Goal: Communication & Community: Answer question/provide support

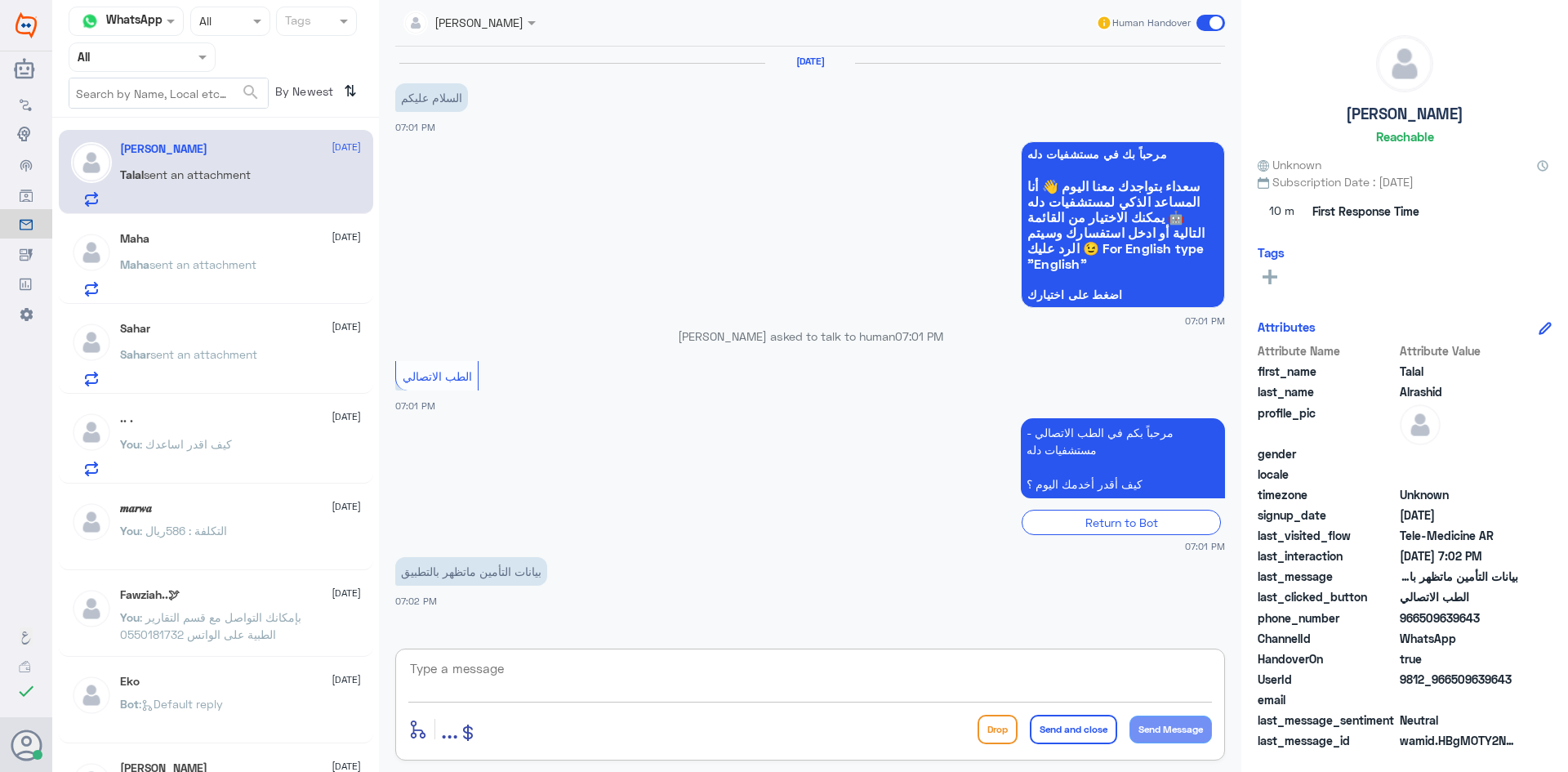
click at [677, 688] on textarea at bounding box center [810, 678] width 804 height 40
paste textarea "مرحبا معك [PERSON_NAME] من الطب الاتصالي"
type textarea "مرحبا معك [PERSON_NAME] من الطب الاتصالي"
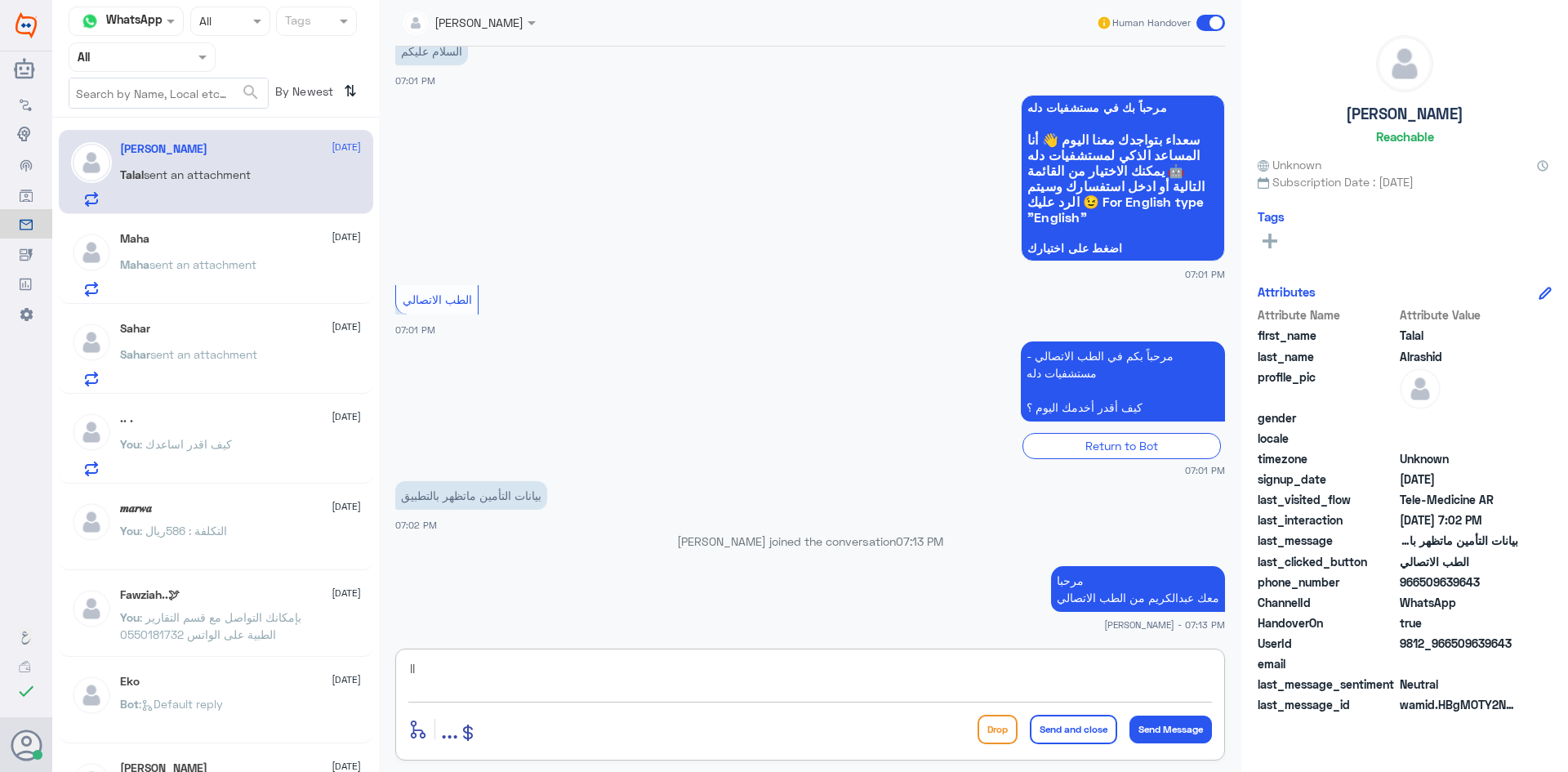
type textarea "l"
type textarea "ممكن تزودني برقم الملف او رقم الهوية"
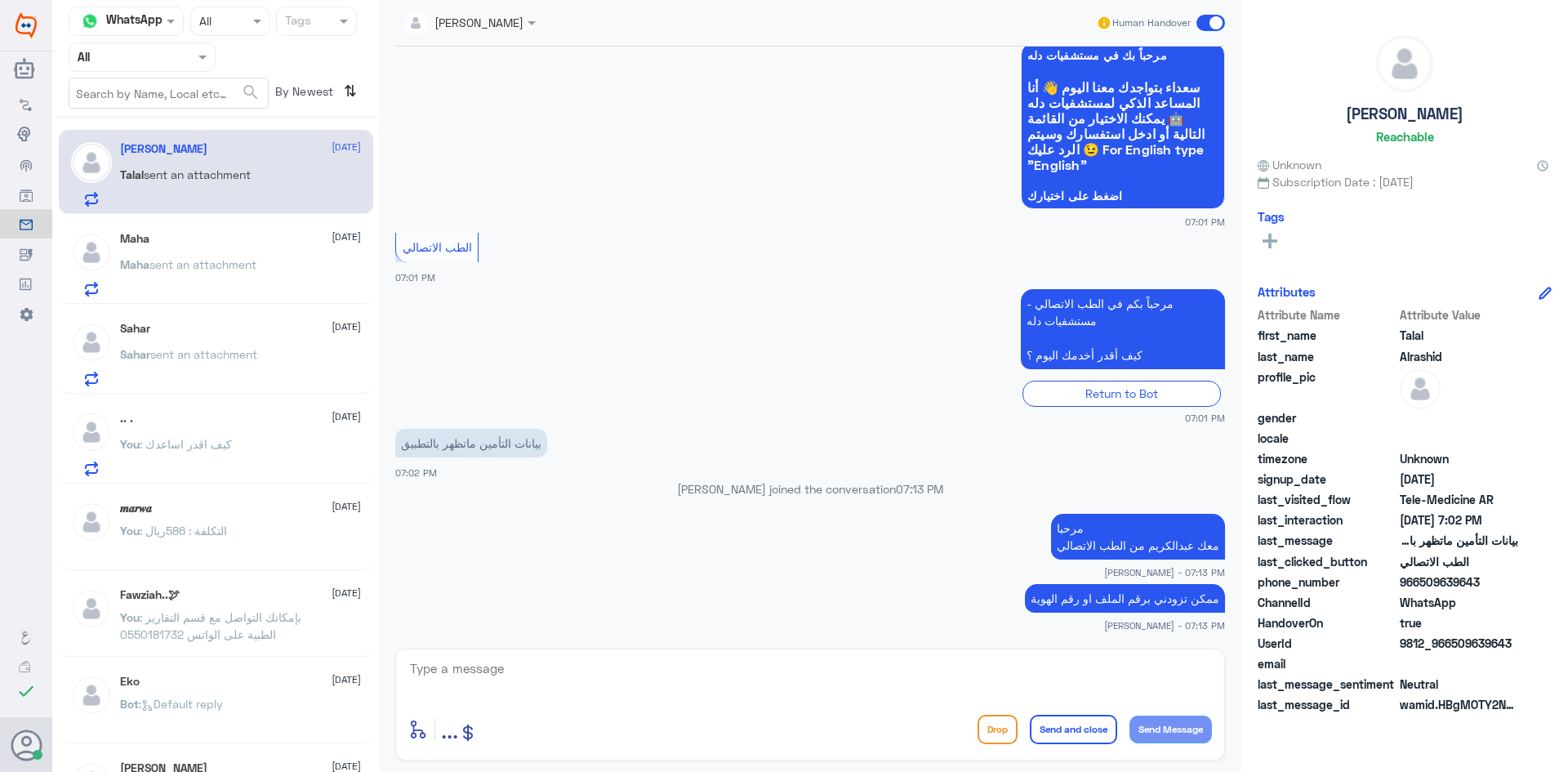
drag, startPoint x: 1512, startPoint y: 649, endPoint x: 1452, endPoint y: 647, distance: 60.0
click at [1452, 647] on span "9812_966509639643" at bounding box center [1459, 644] width 118 height 17
copy span "509639643"
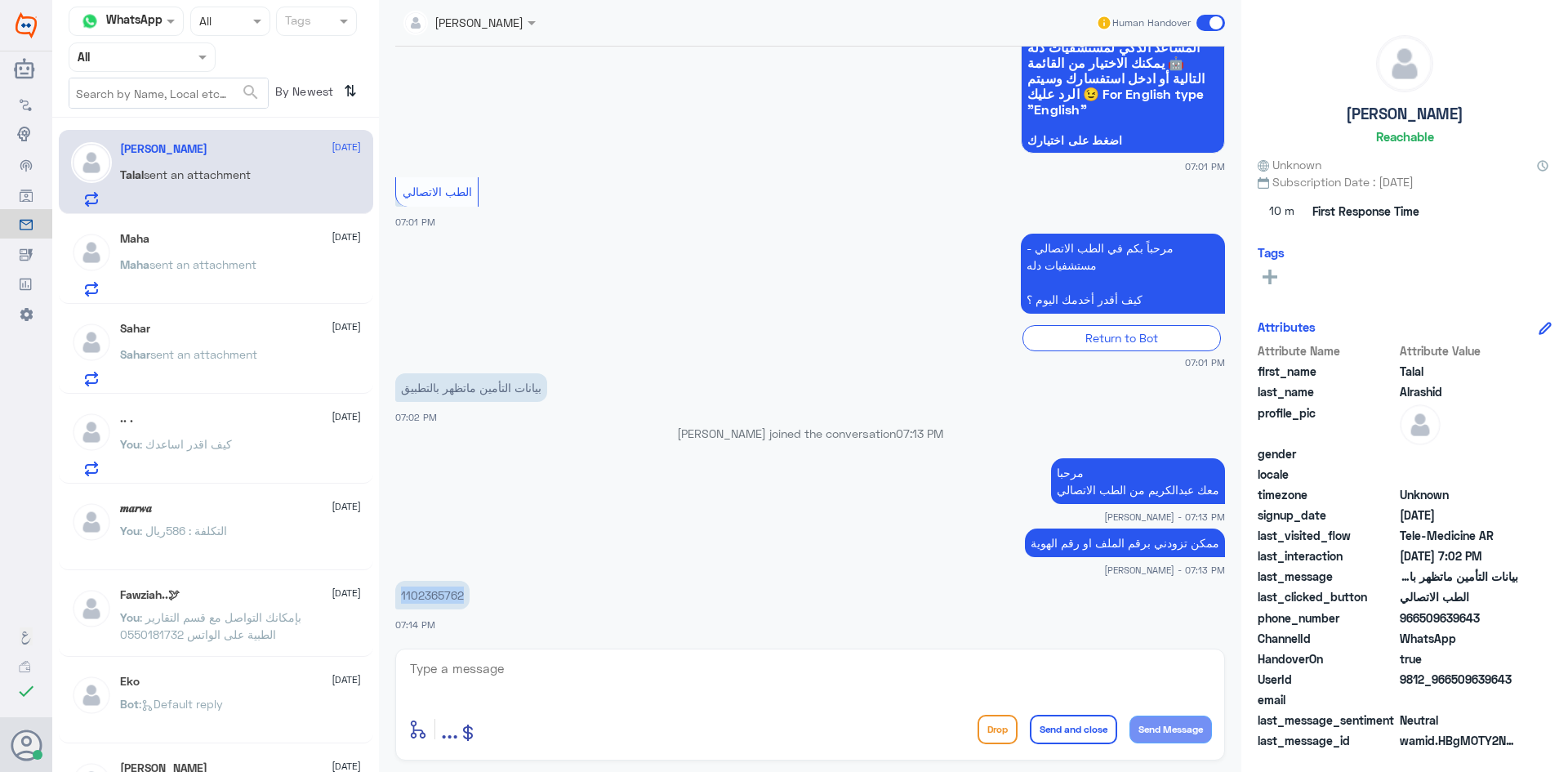
drag, startPoint x: 466, startPoint y: 599, endPoint x: 400, endPoint y: 602, distance: 66.1
click at [400, 602] on p "1102365762" at bounding box center [432, 595] width 74 height 28
copy p "1102365762"
click at [669, 675] on textarea at bounding box center [810, 678] width 804 height 40
type textarea "لحظات من فضلك"
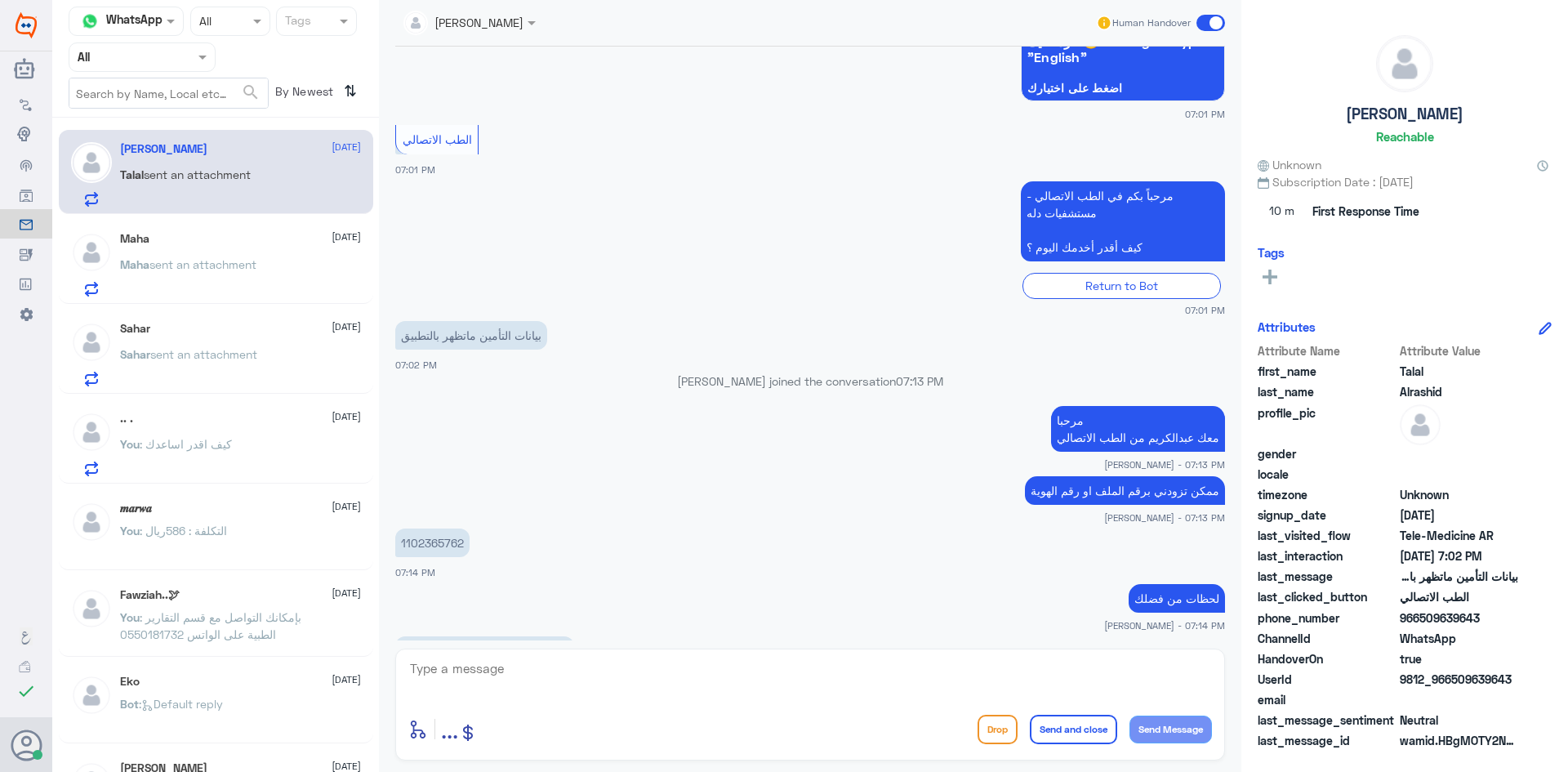
scroll to position [263, 0]
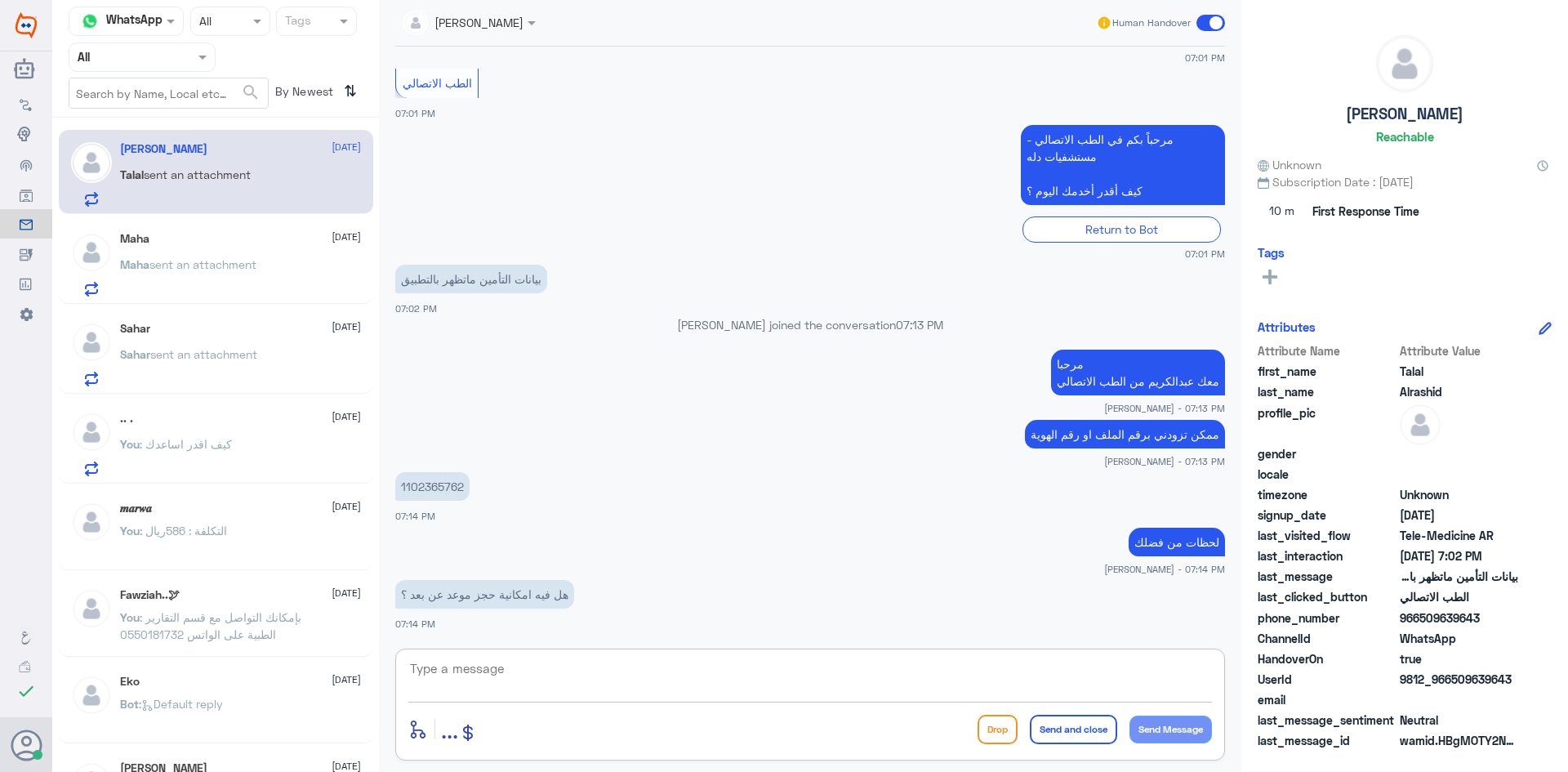
click at [1003, 678] on textarea at bounding box center [810, 678] width 804 height 40
type textarea "من خلال التطبيق"
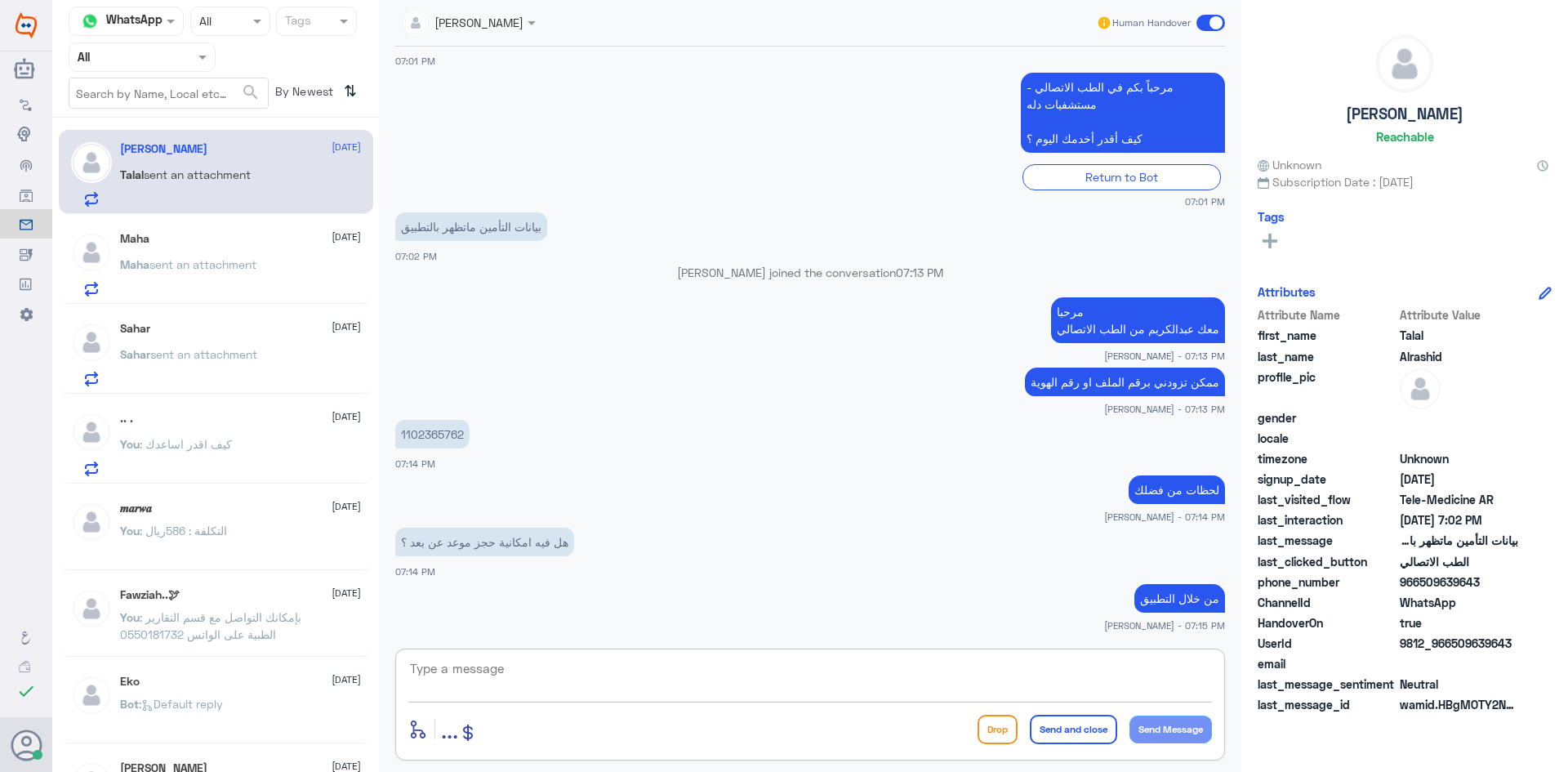
click at [817, 680] on textarea at bounding box center [810, 678] width 804 height 40
type textarea "للأسف عزيزي تأمينك ما يغطي دله النخيل"
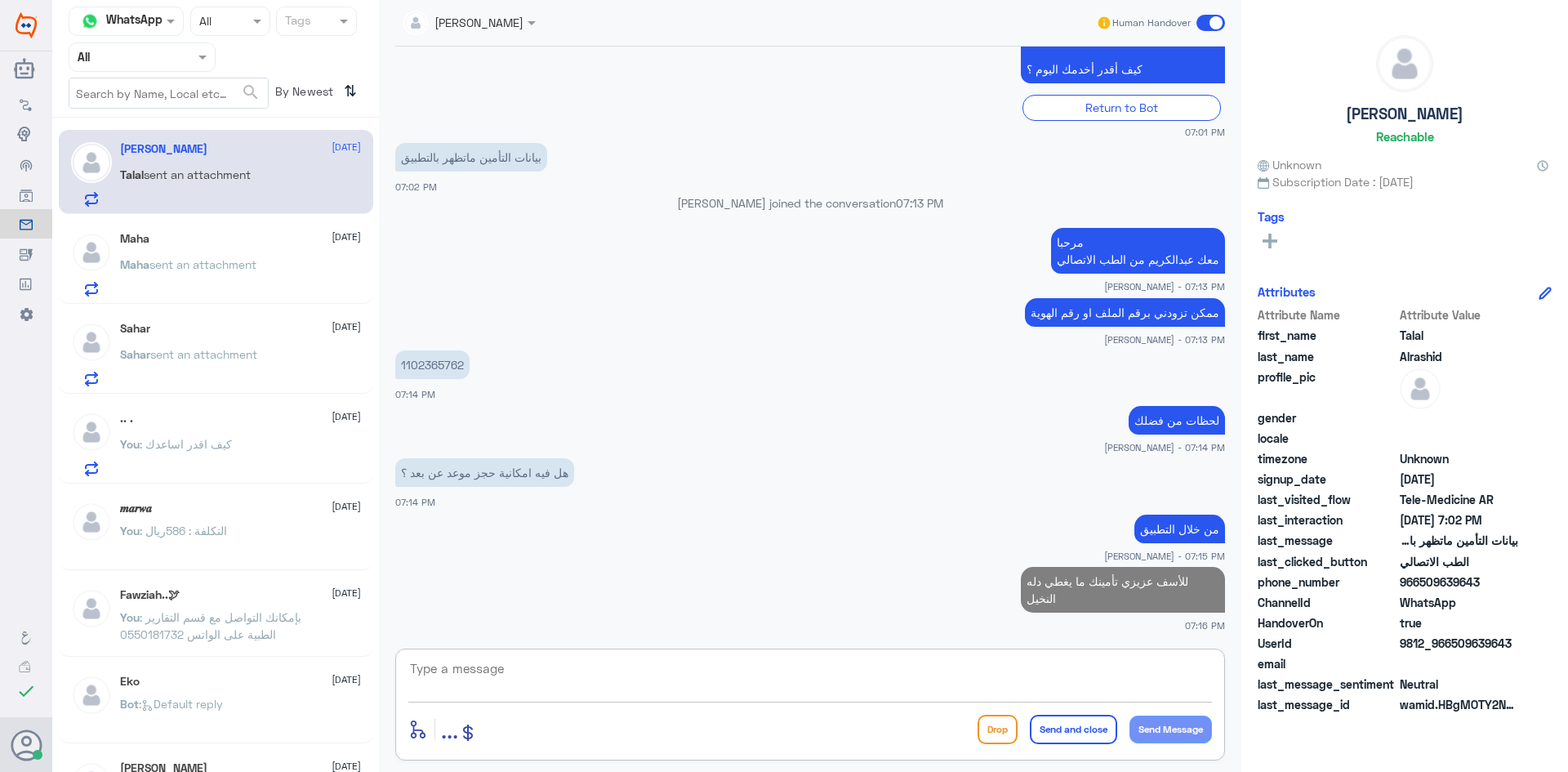
click at [232, 263] on span "sent an attachment" at bounding box center [203, 264] width 107 height 14
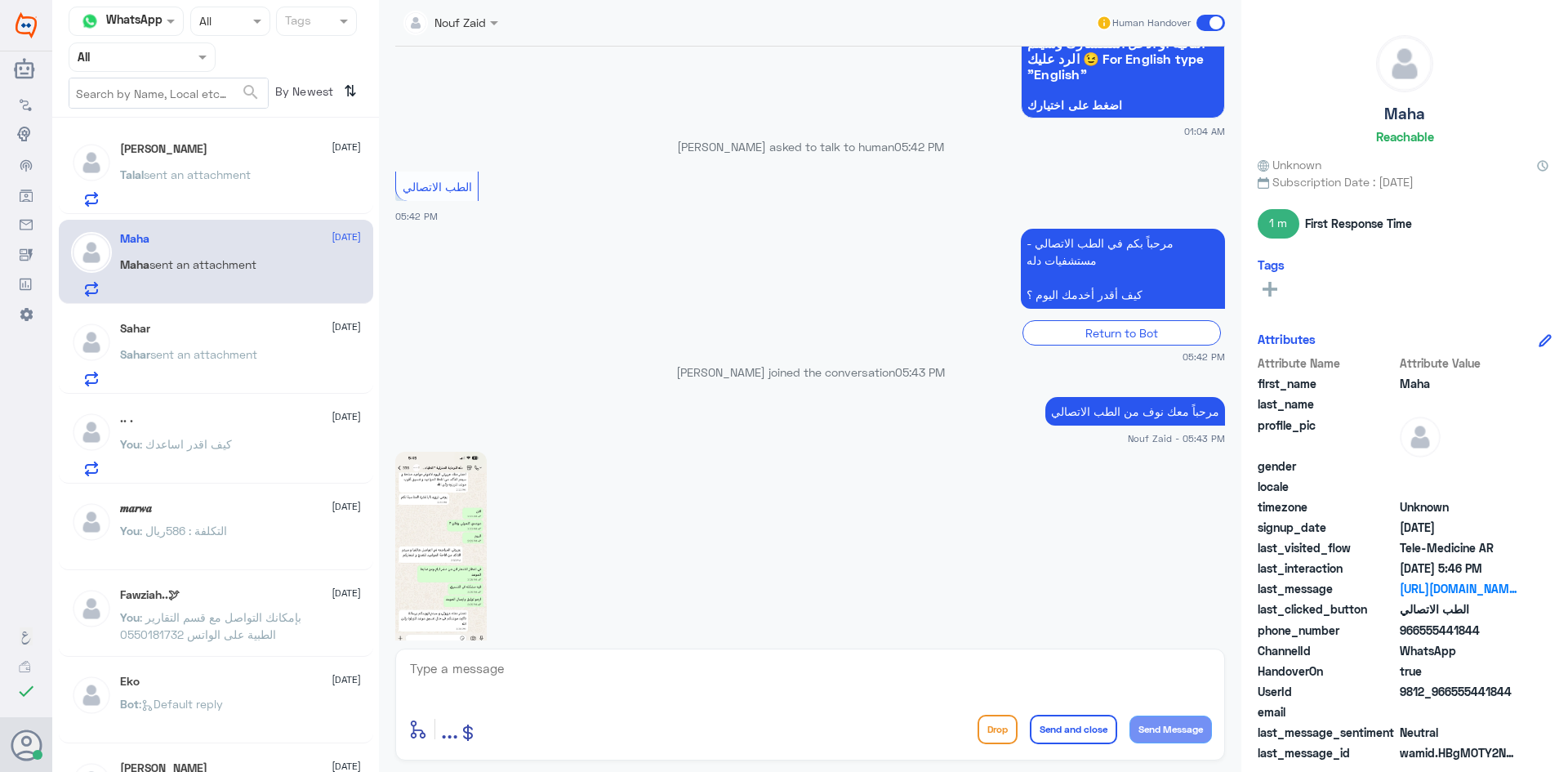
scroll to position [1384, 0]
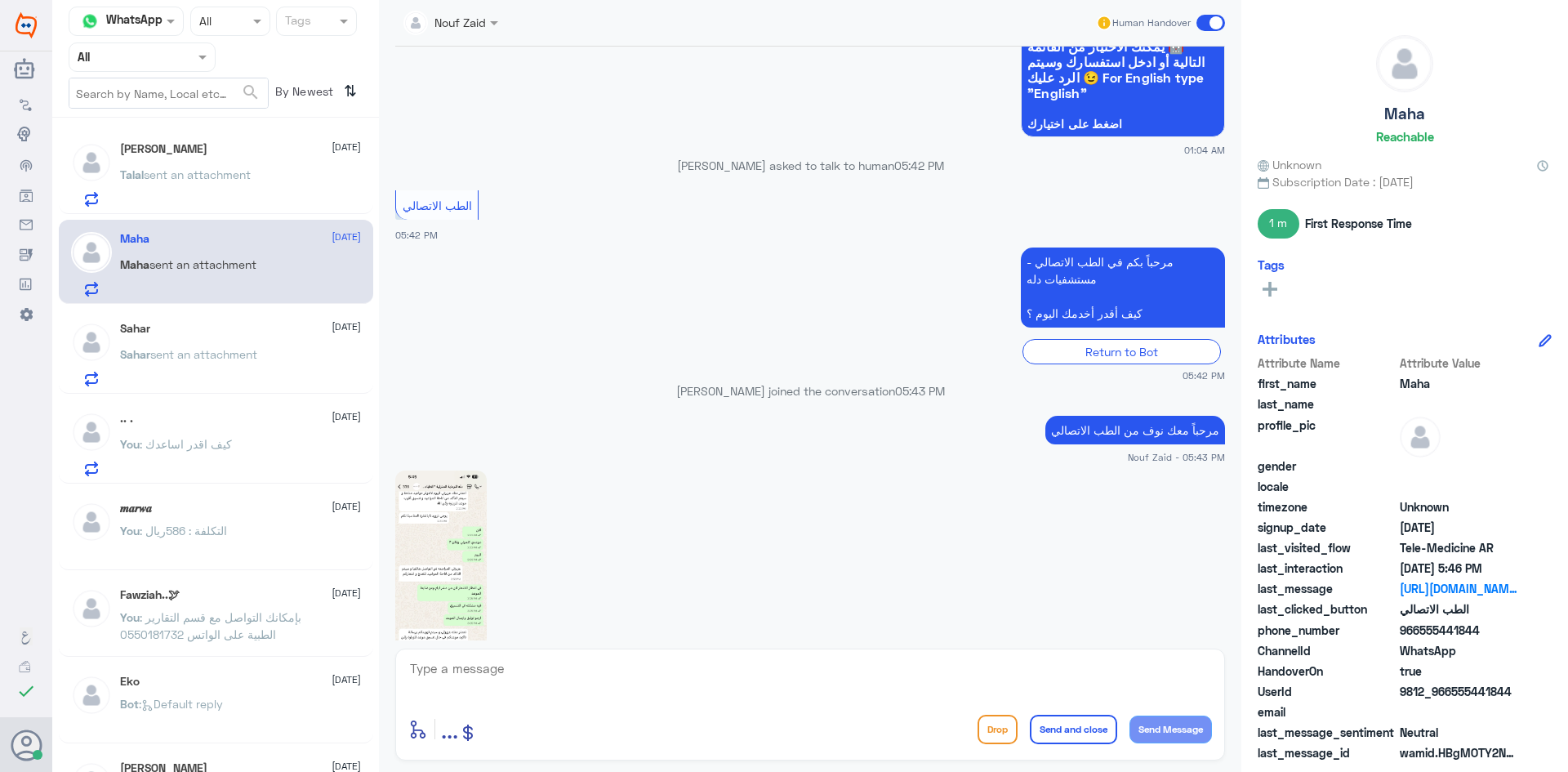
click at [275, 340] on div "Sahar [DATE] [PERSON_NAME] sent an attachment" at bounding box center [240, 354] width 241 height 64
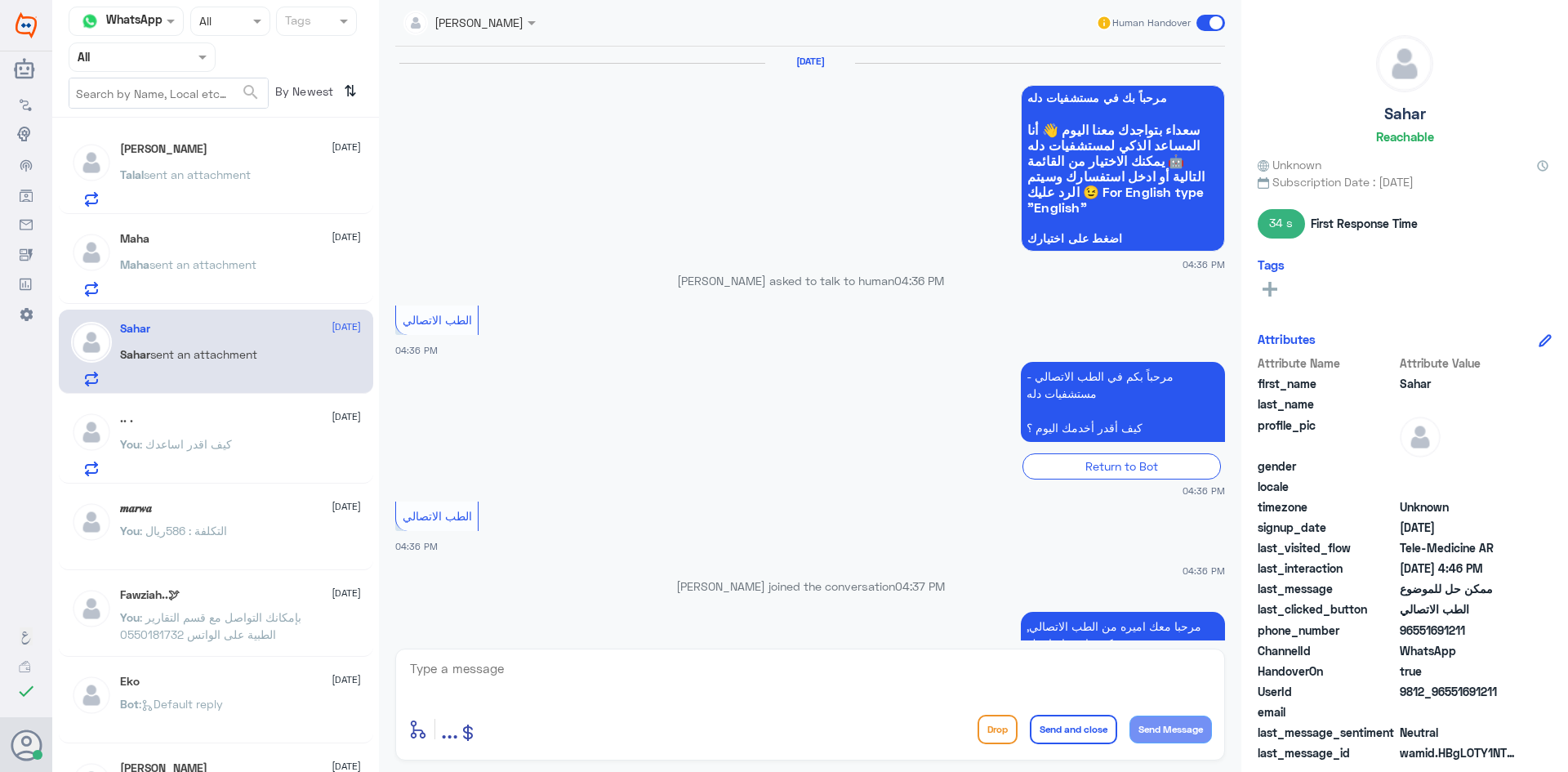
scroll to position [669, 0]
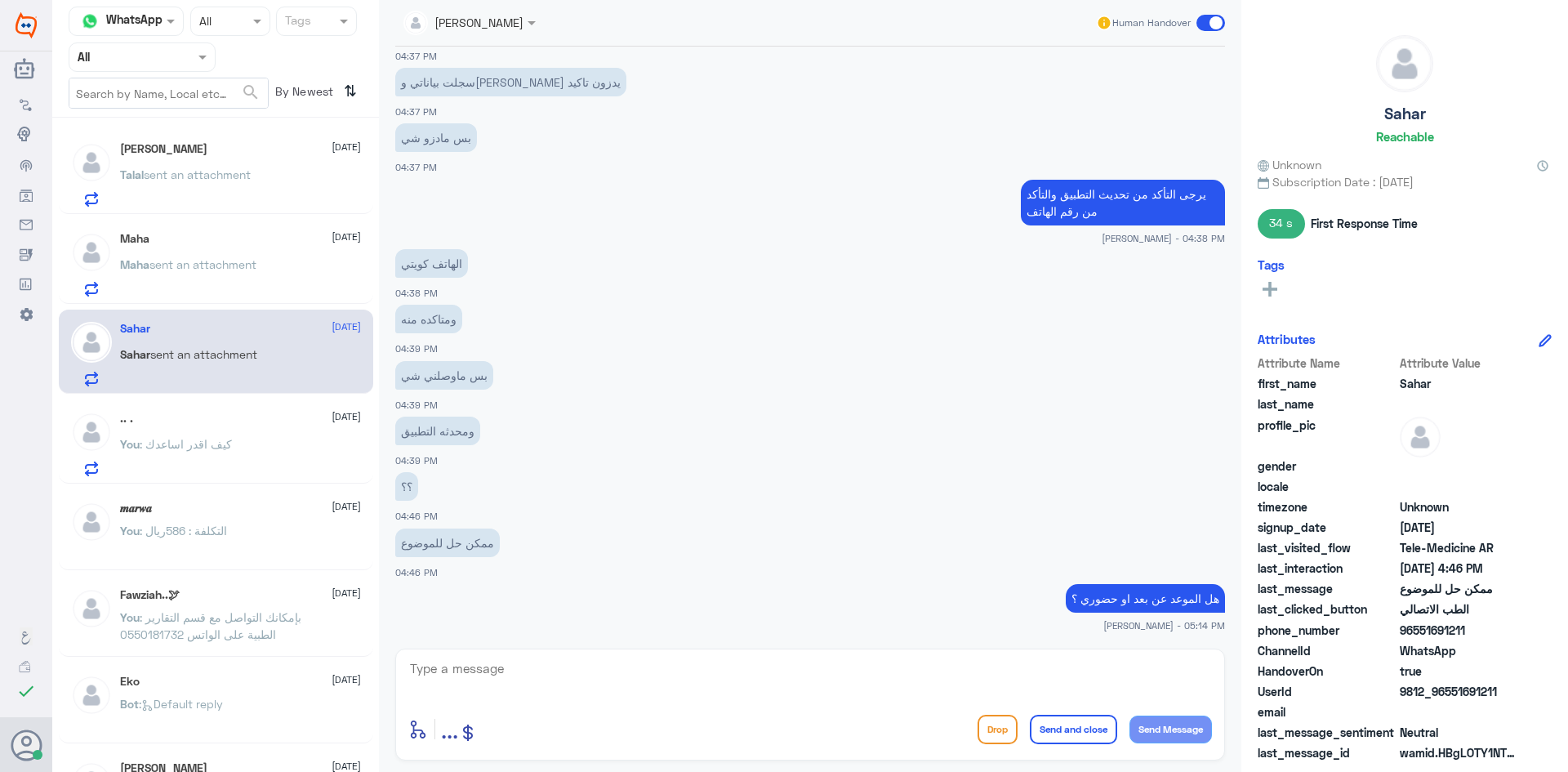
click at [1204, 16] on span at bounding box center [1211, 23] width 28 height 17
click at [0, 0] on input "checkbox" at bounding box center [0, 0] width 0 height 0
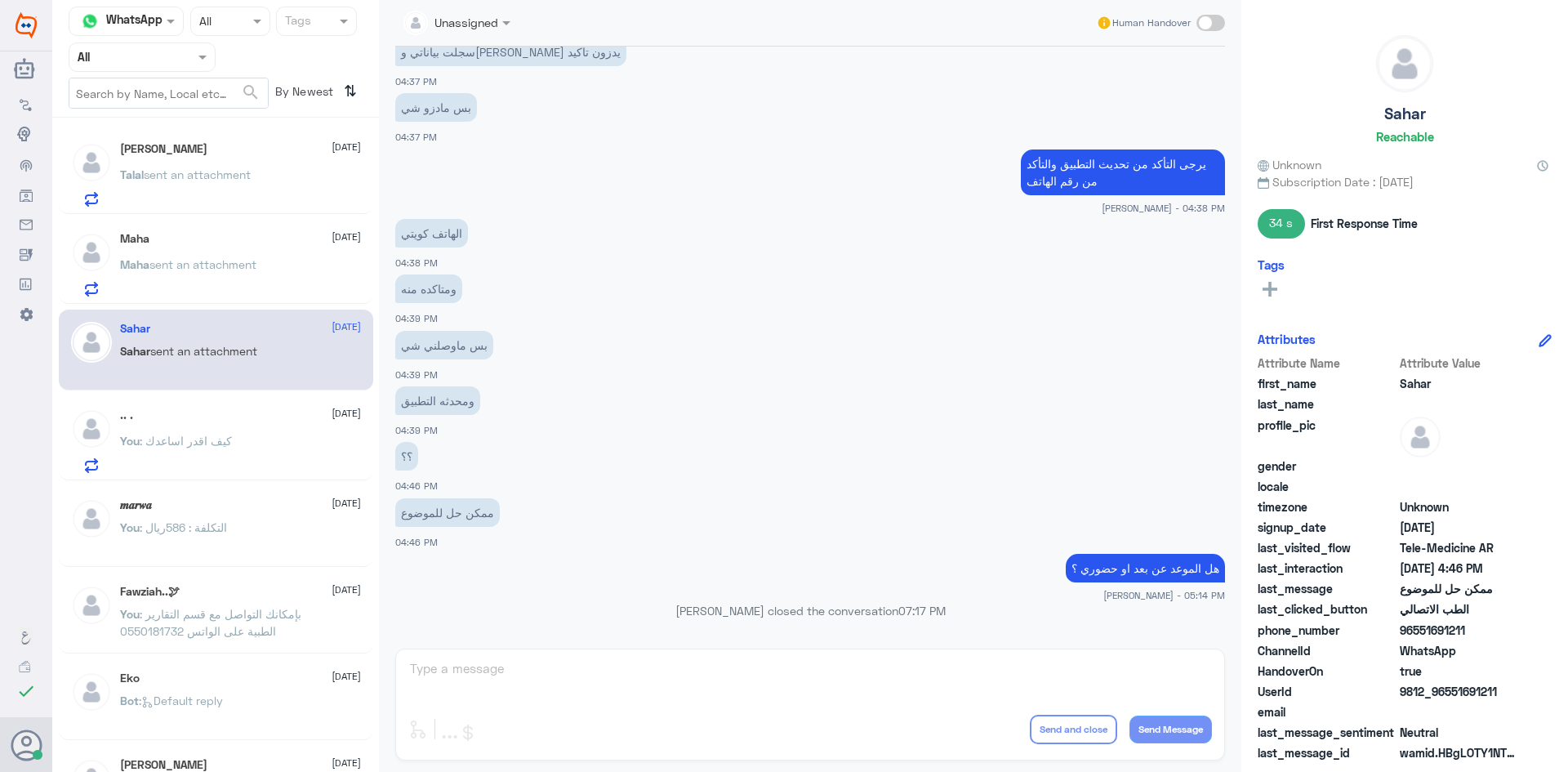
click at [256, 168] on div "[PERSON_NAME] [DATE] Talal sent an attachment" at bounding box center [240, 174] width 241 height 64
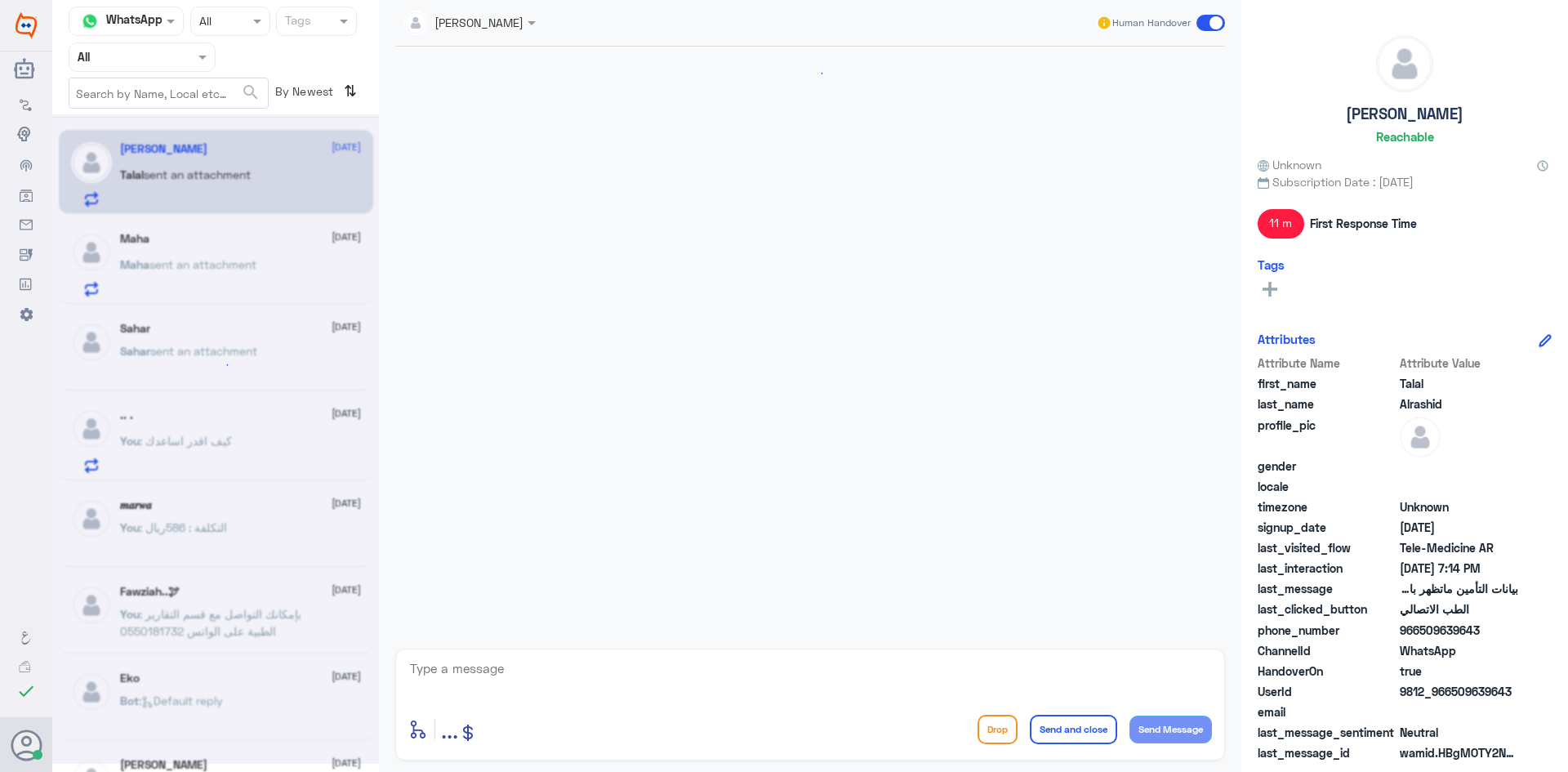
scroll to position [414, 0]
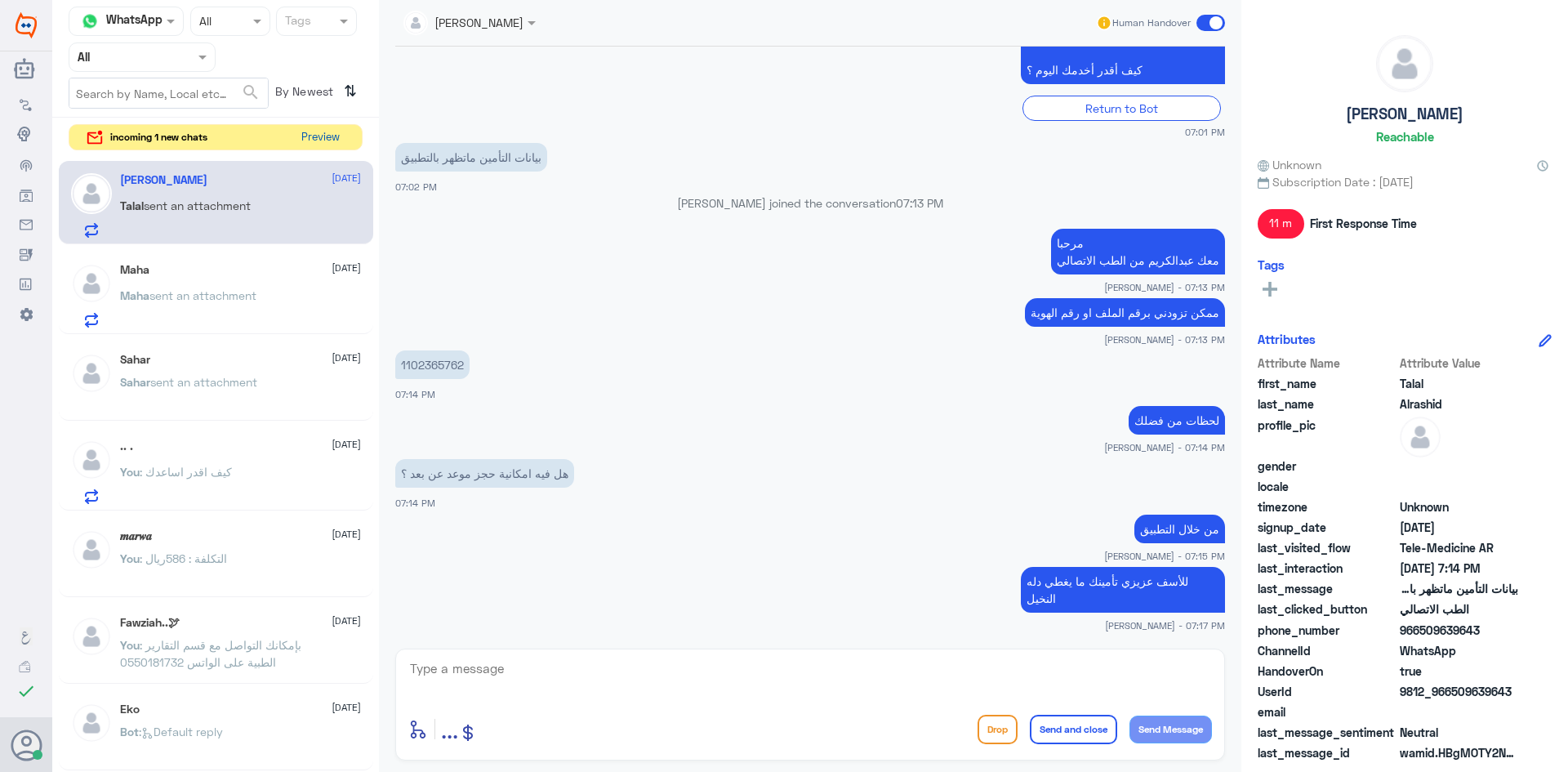
click at [330, 141] on button "Preview" at bounding box center [320, 138] width 50 height 26
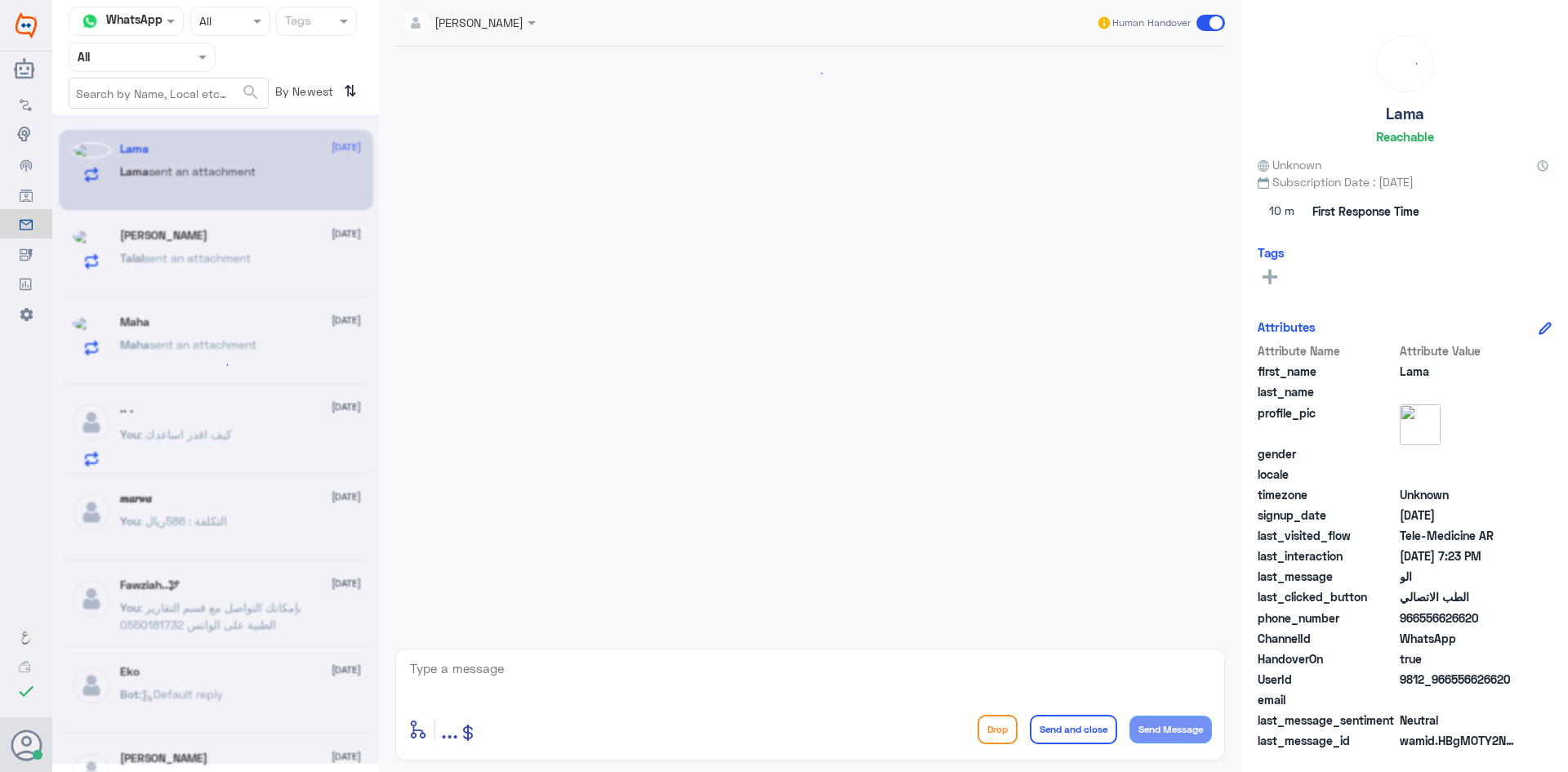
scroll to position [145, 0]
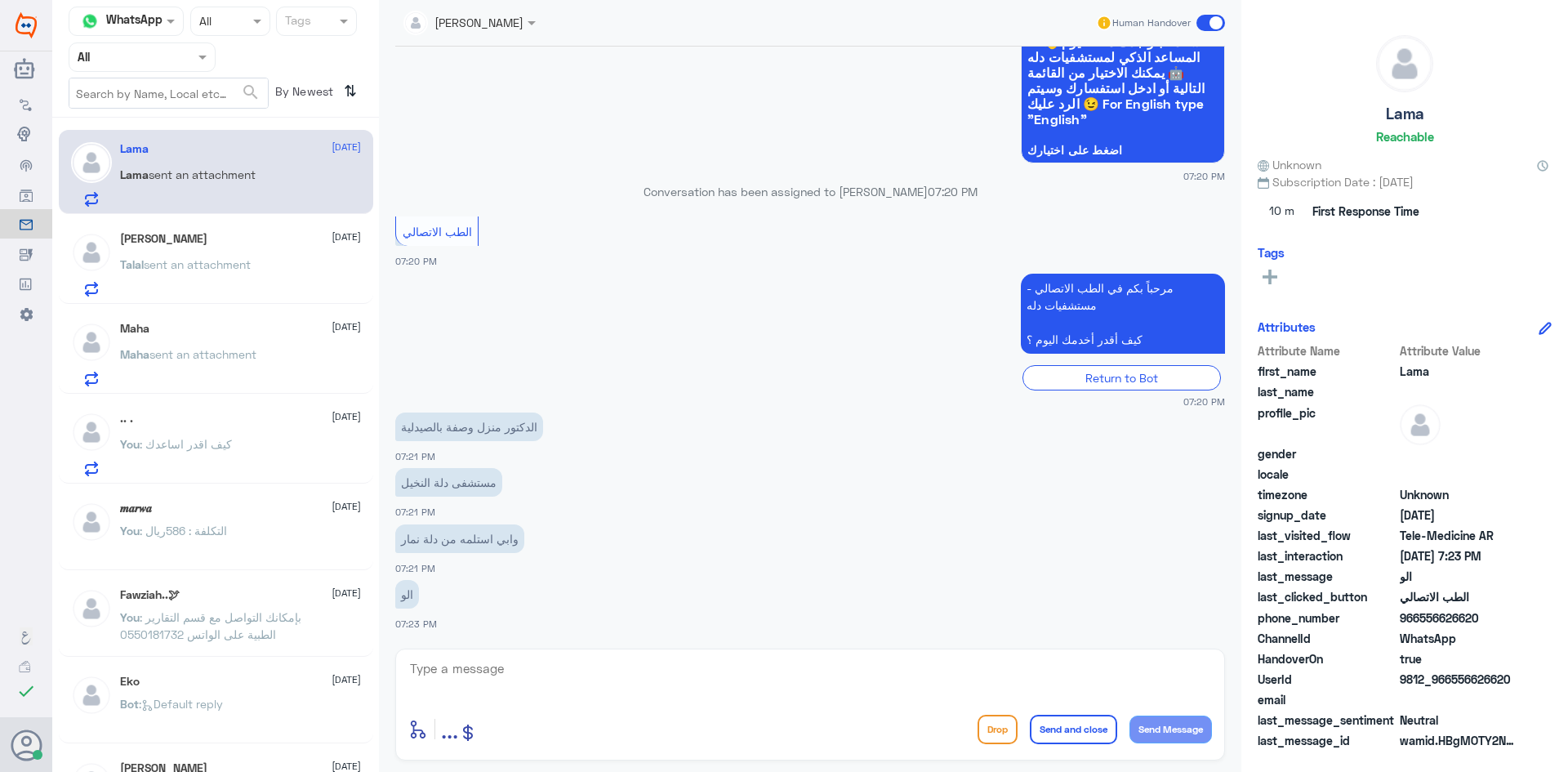
click at [597, 659] on textarea at bounding box center [810, 678] width 804 height 40
paste textarea "مرحبا معك [PERSON_NAME] من الطب الاتصالي"
type textarea "مرحبا معك [PERSON_NAME] من الطب الاتصالي"
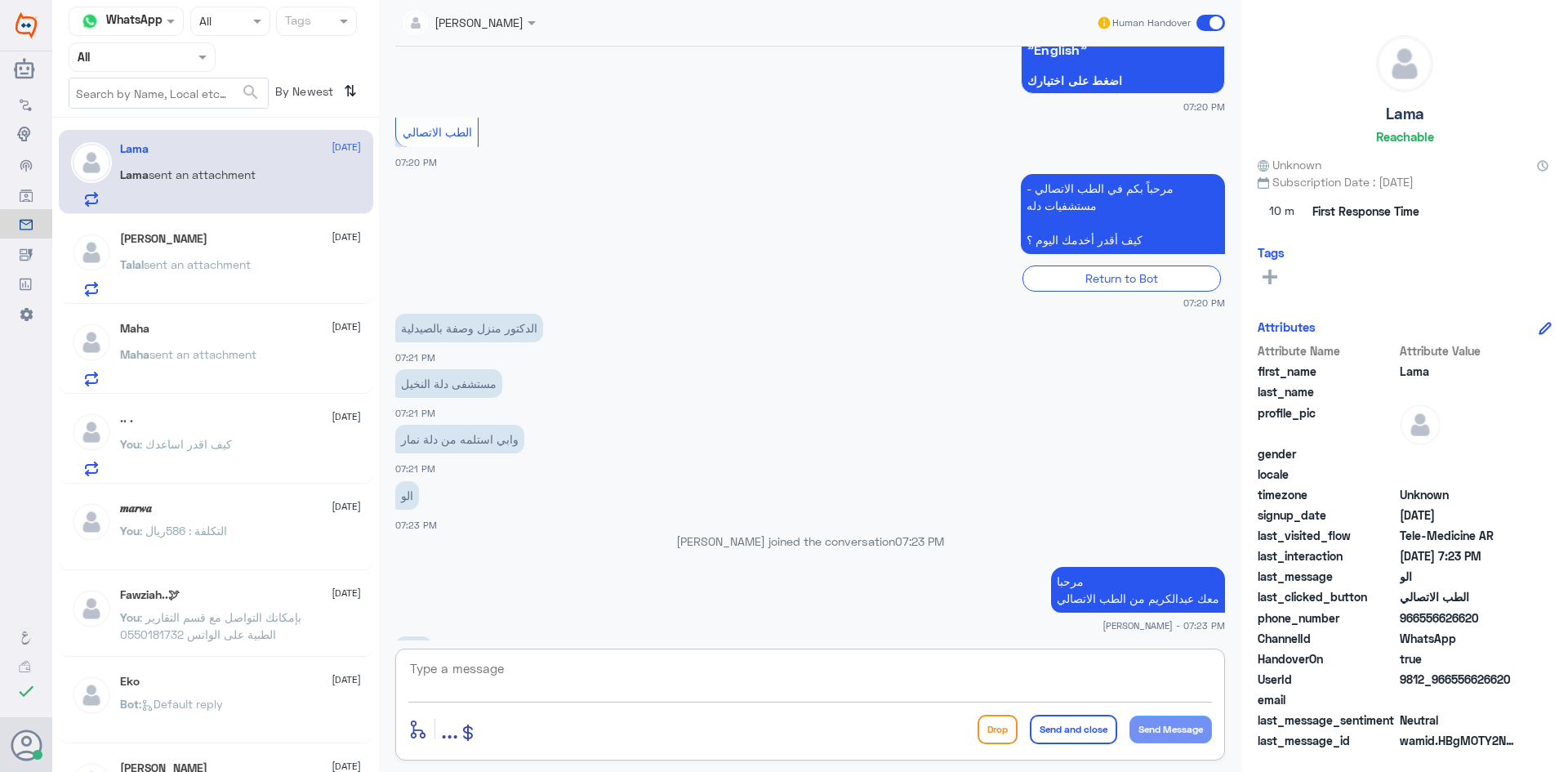
scroll to position [270, 0]
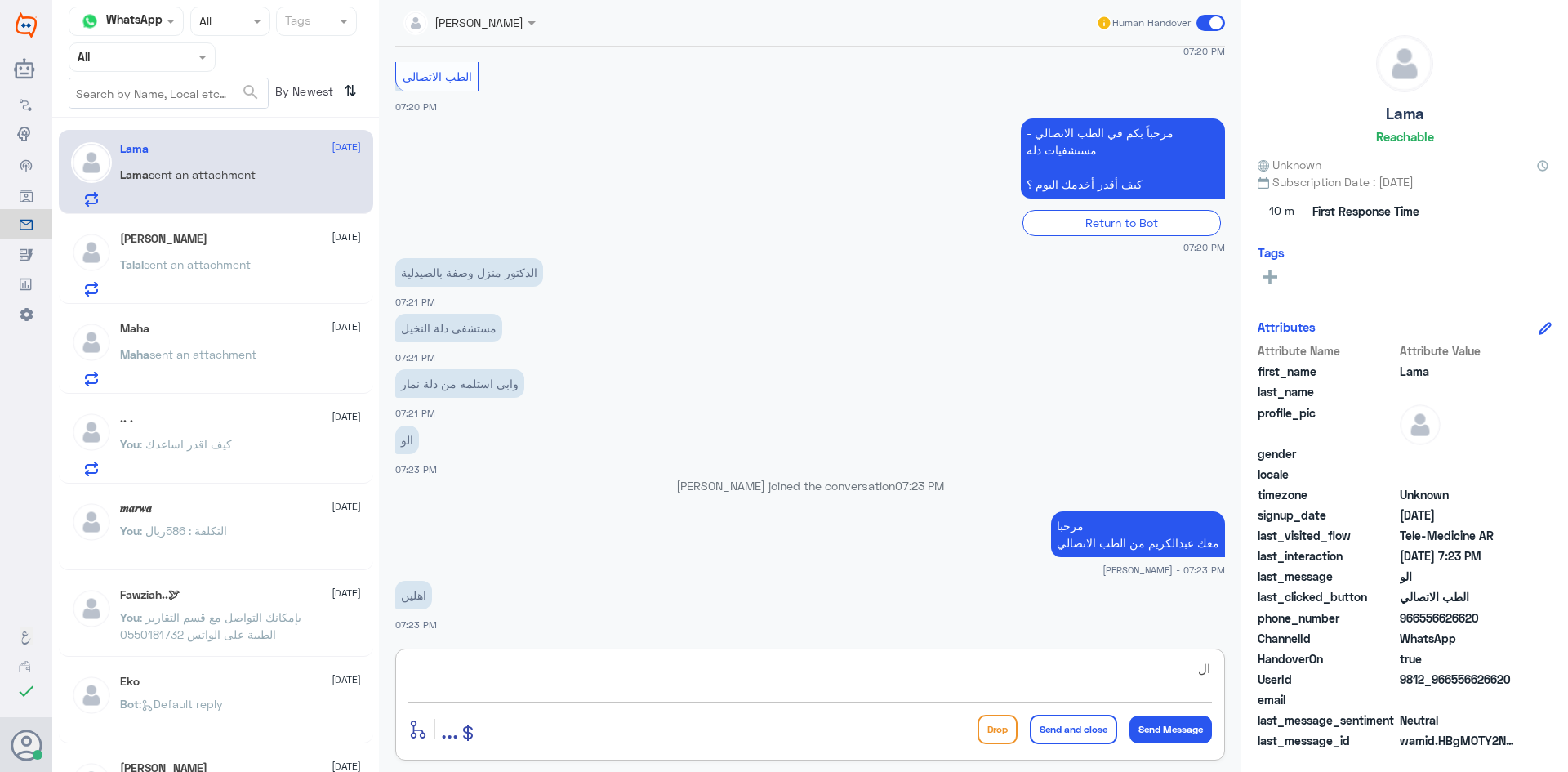
type textarea "ا"
type textarea "ممكن رقم ملفك او رقم الهوية"
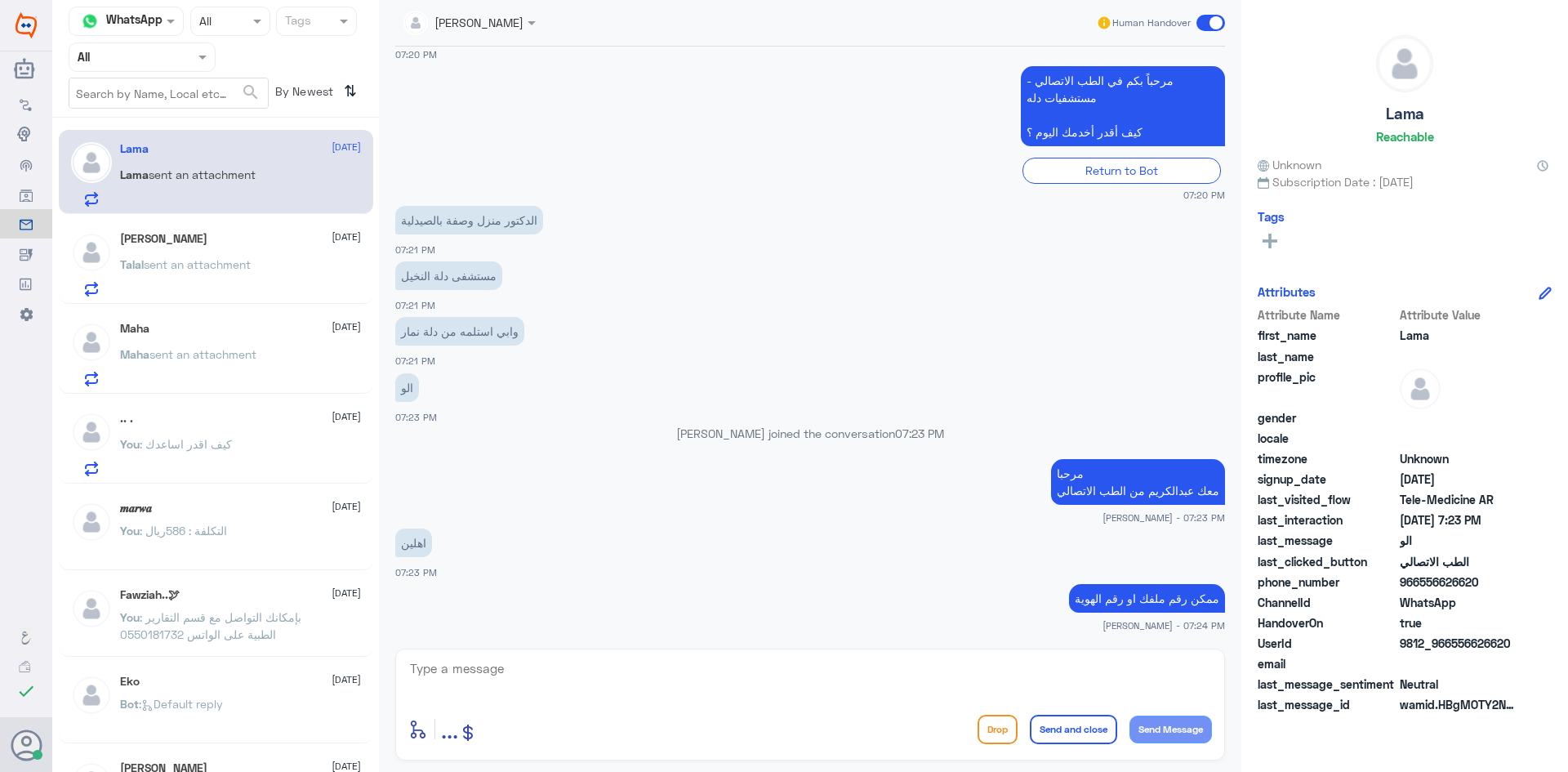
drag, startPoint x: 1514, startPoint y: 679, endPoint x: 1449, endPoint y: 648, distance: 72.0
click at [1449, 648] on span "9812_966556626620" at bounding box center [1459, 644] width 118 height 17
copy span "556626620"
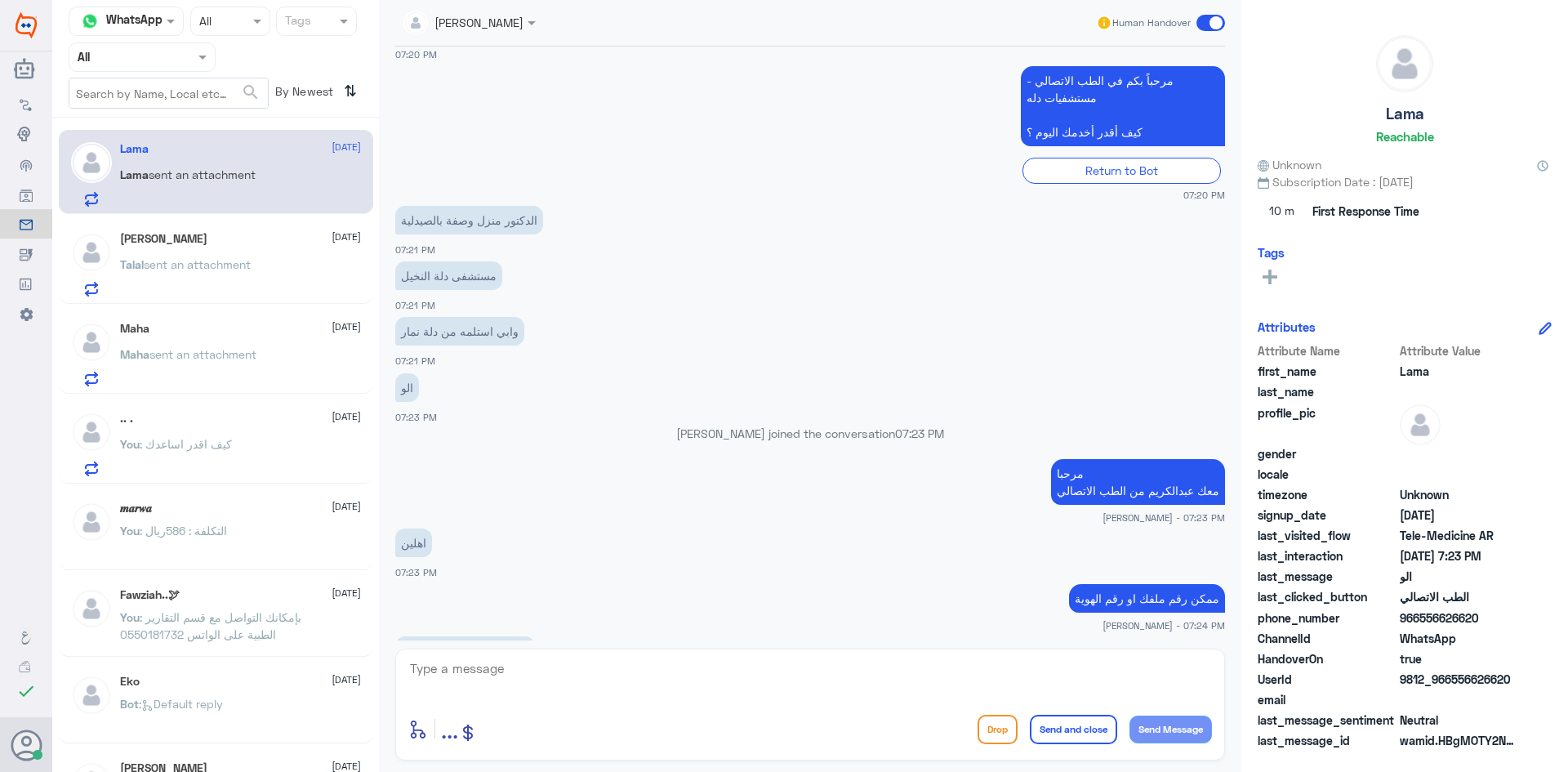
scroll to position [395, 0]
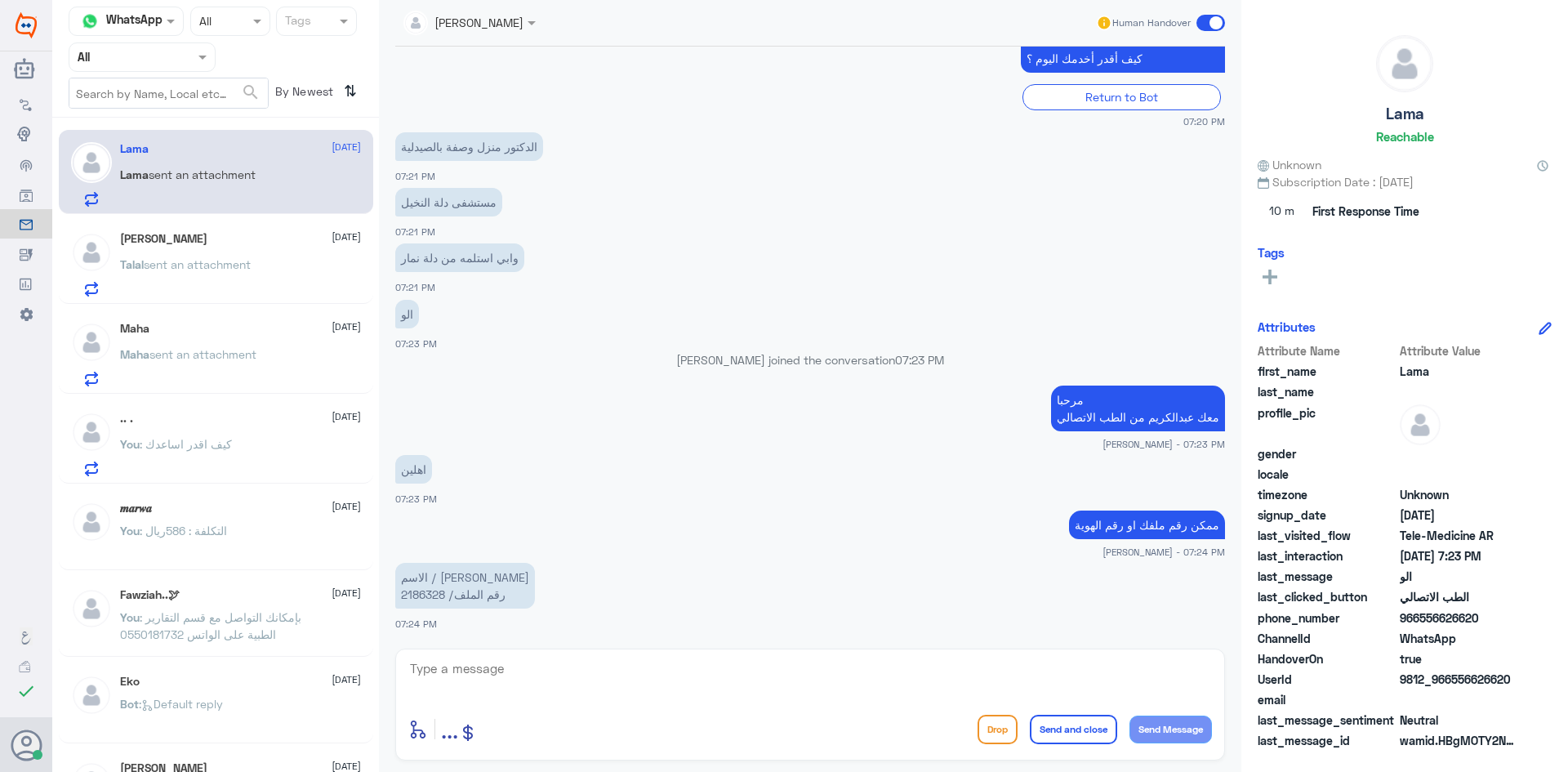
click at [950, 677] on textarea at bounding box center [810, 678] width 804 height 40
drag, startPoint x: 447, startPoint y: 598, endPoint x: 425, endPoint y: 602, distance: 22.4
click at [425, 602] on p "الاسم / [PERSON_NAME] رقم الملف/ 2186328" at bounding box center [465, 586] width 139 height 46
click at [425, 594] on p "الاسم / [PERSON_NAME] رقم الملف/ 2186328" at bounding box center [465, 586] width 139 height 46
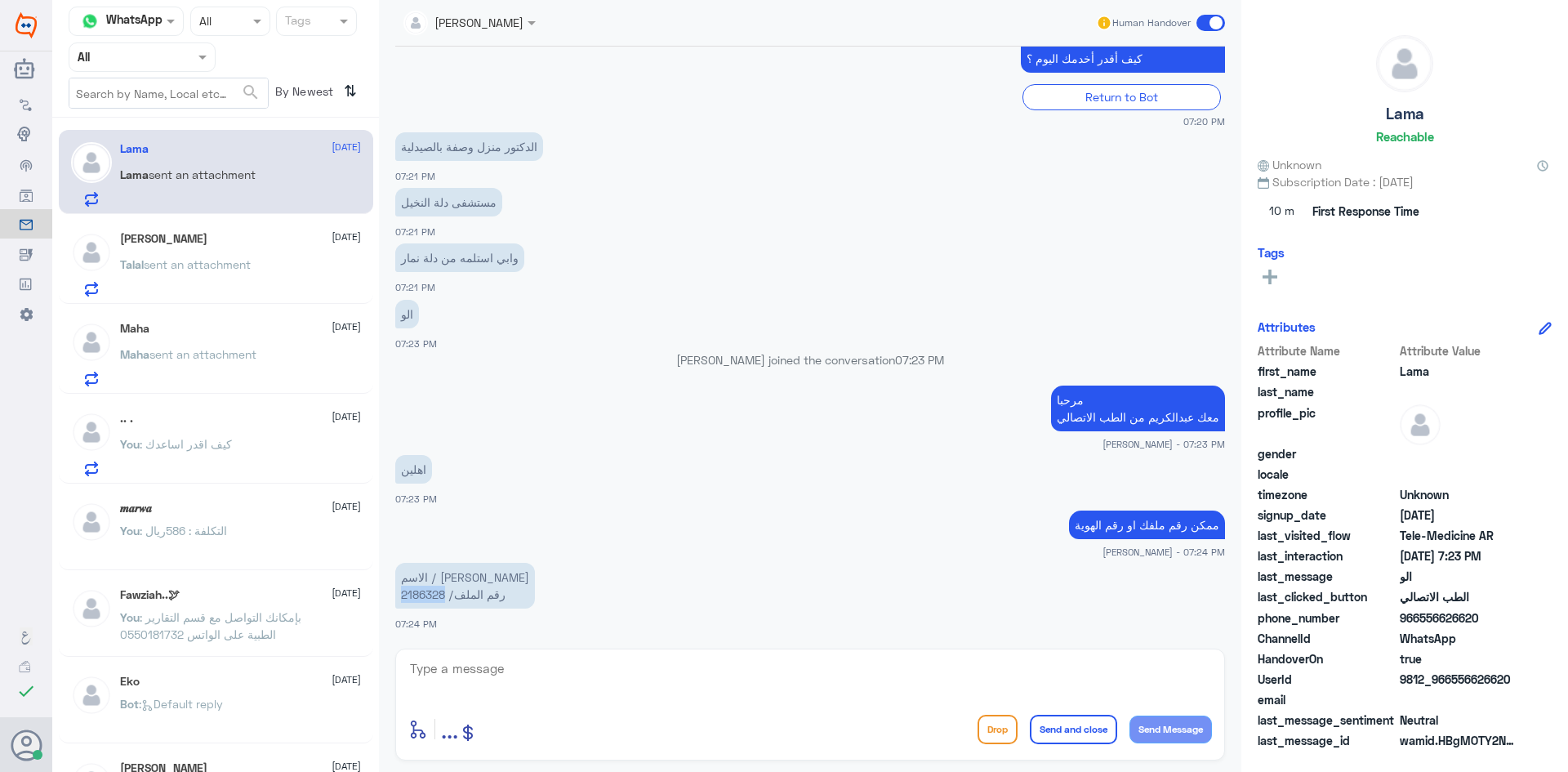
click at [425, 594] on p "الاسم / [PERSON_NAME] رقم الملف/ 2186328" at bounding box center [465, 586] width 139 height 46
copy p "2186328"
click at [915, 678] on textarea at bounding box center [810, 678] width 804 height 40
type textarea "ل"
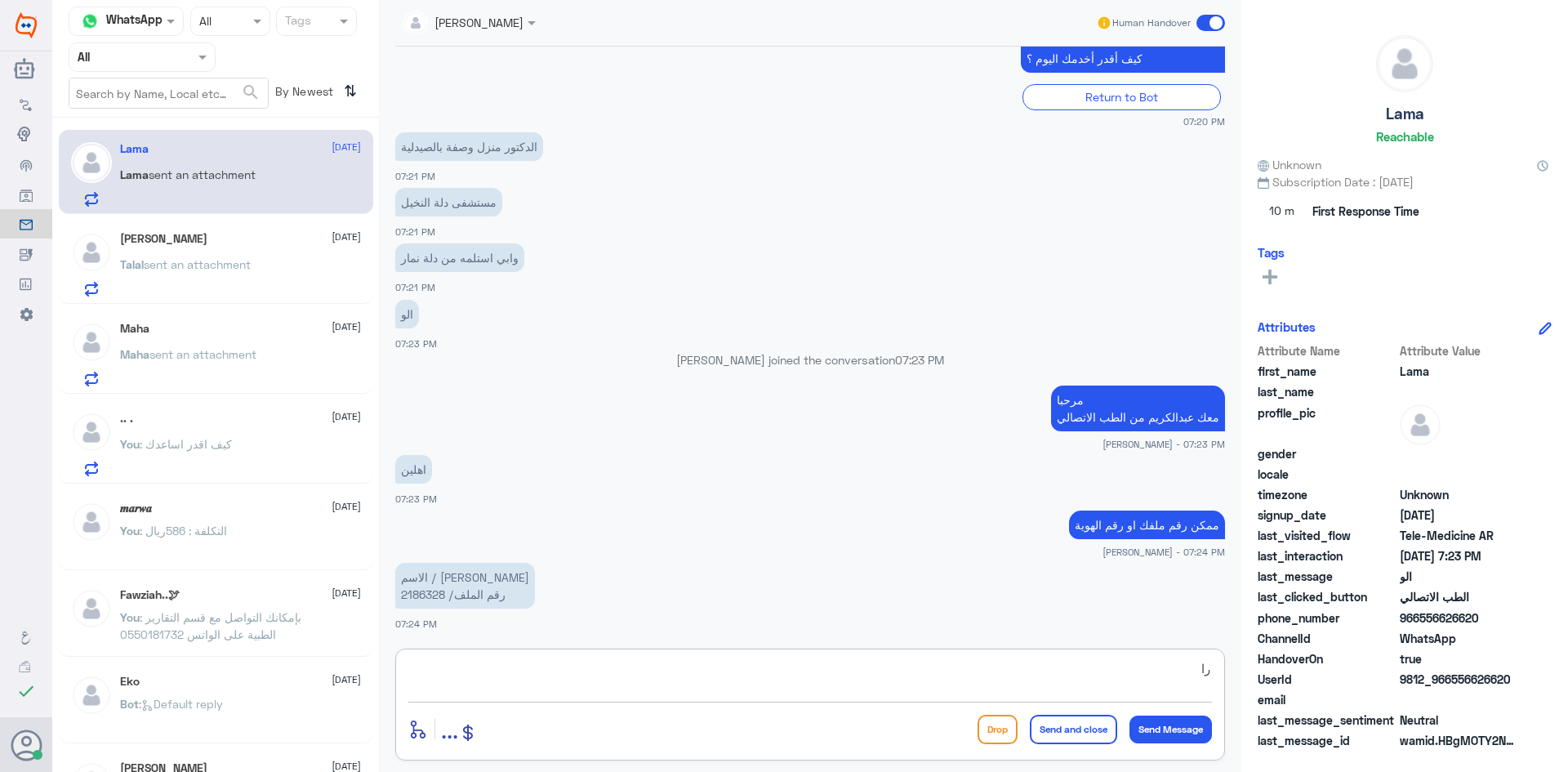
type textarea "ر"
type textarea "هنا الطب الاتصالي للمواعيد عن بعد ولخدمة الاستشارة الفورية عن طريق التطبيق"
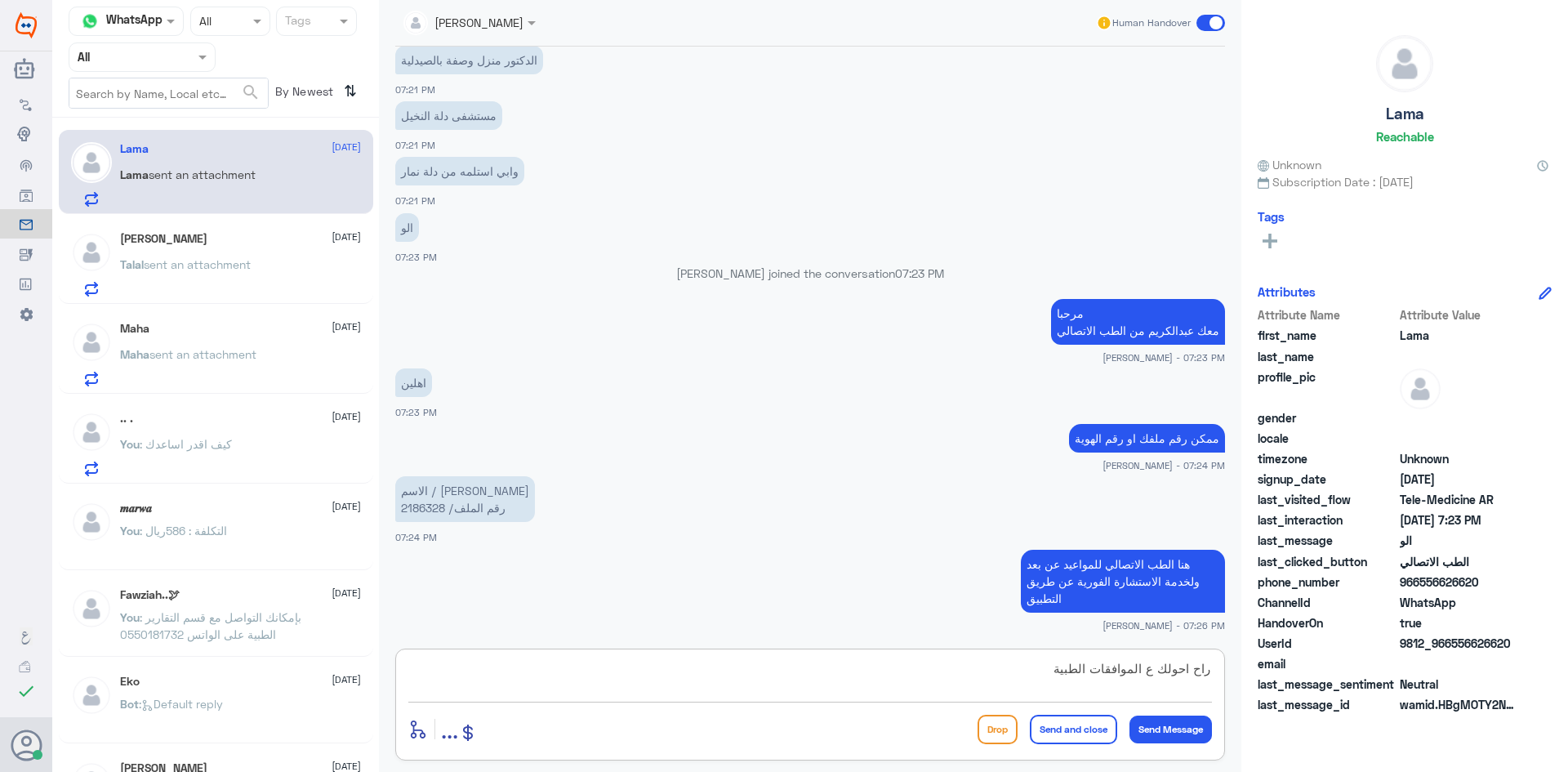
type textarea "راح احولك ع الموافقات الطبية"
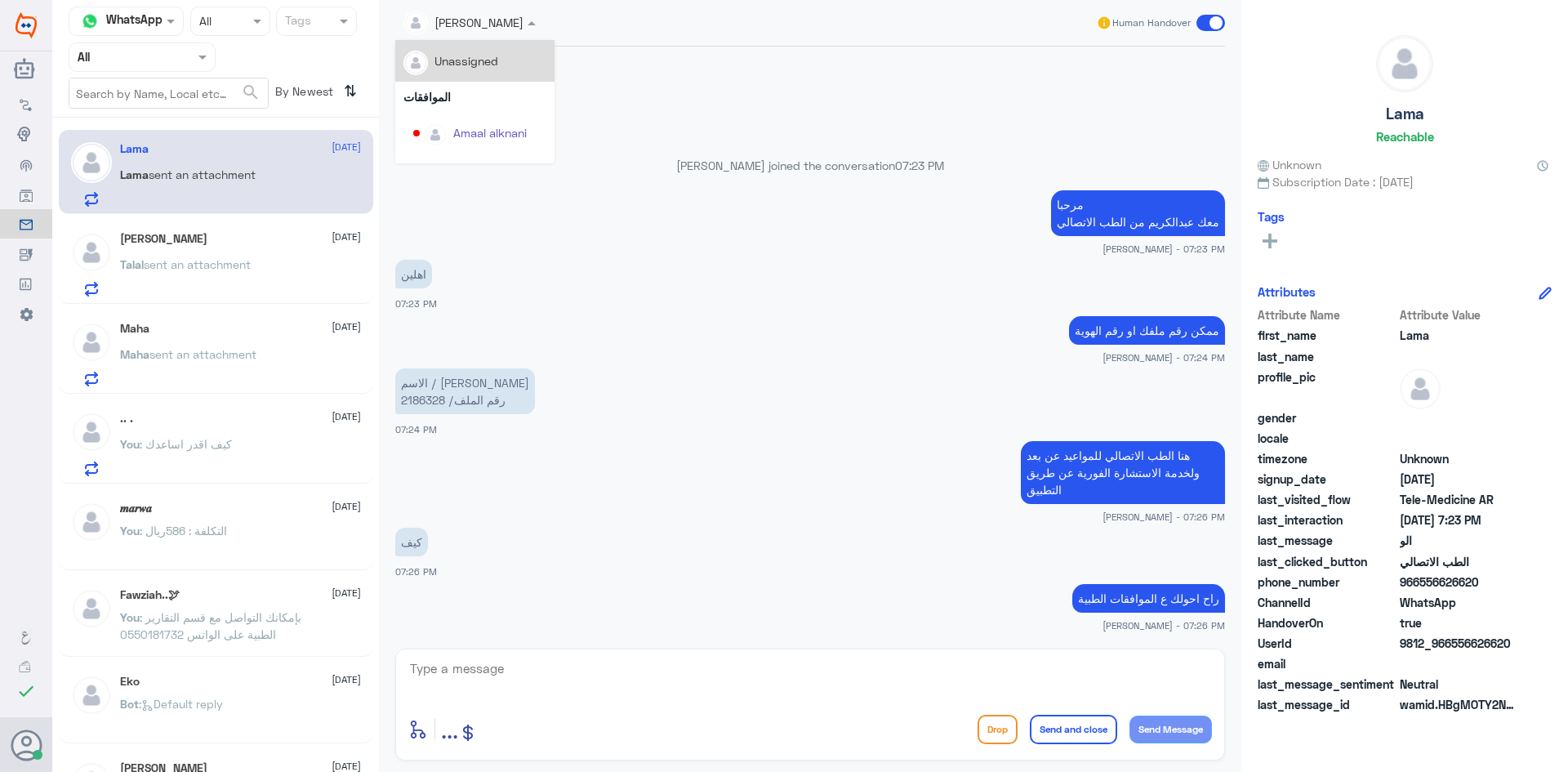
click at [526, 27] on span at bounding box center [533, 22] width 20 height 17
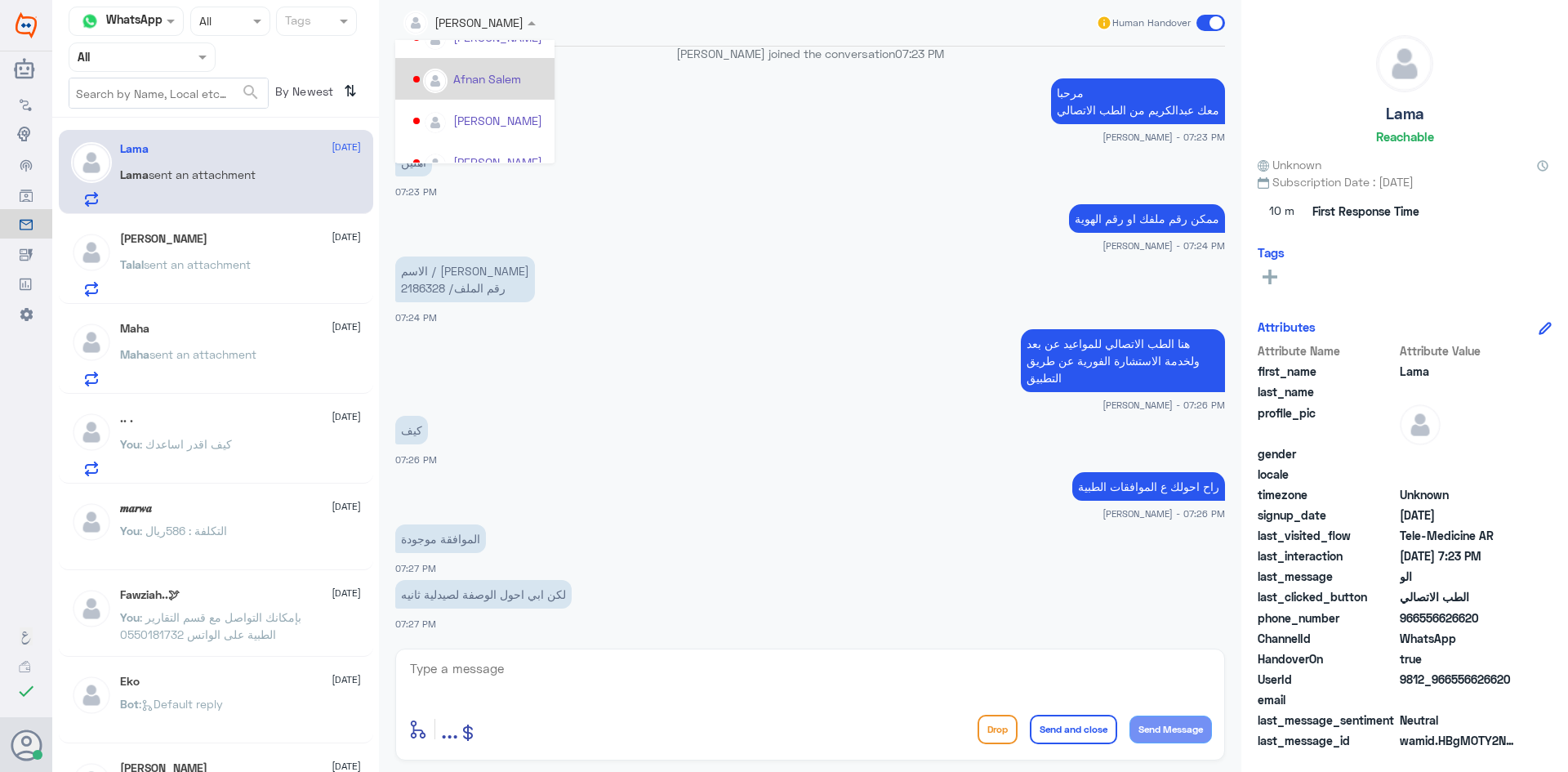
scroll to position [163, 0]
click at [762, 671] on textarea at bounding box center [810, 678] width 804 height 40
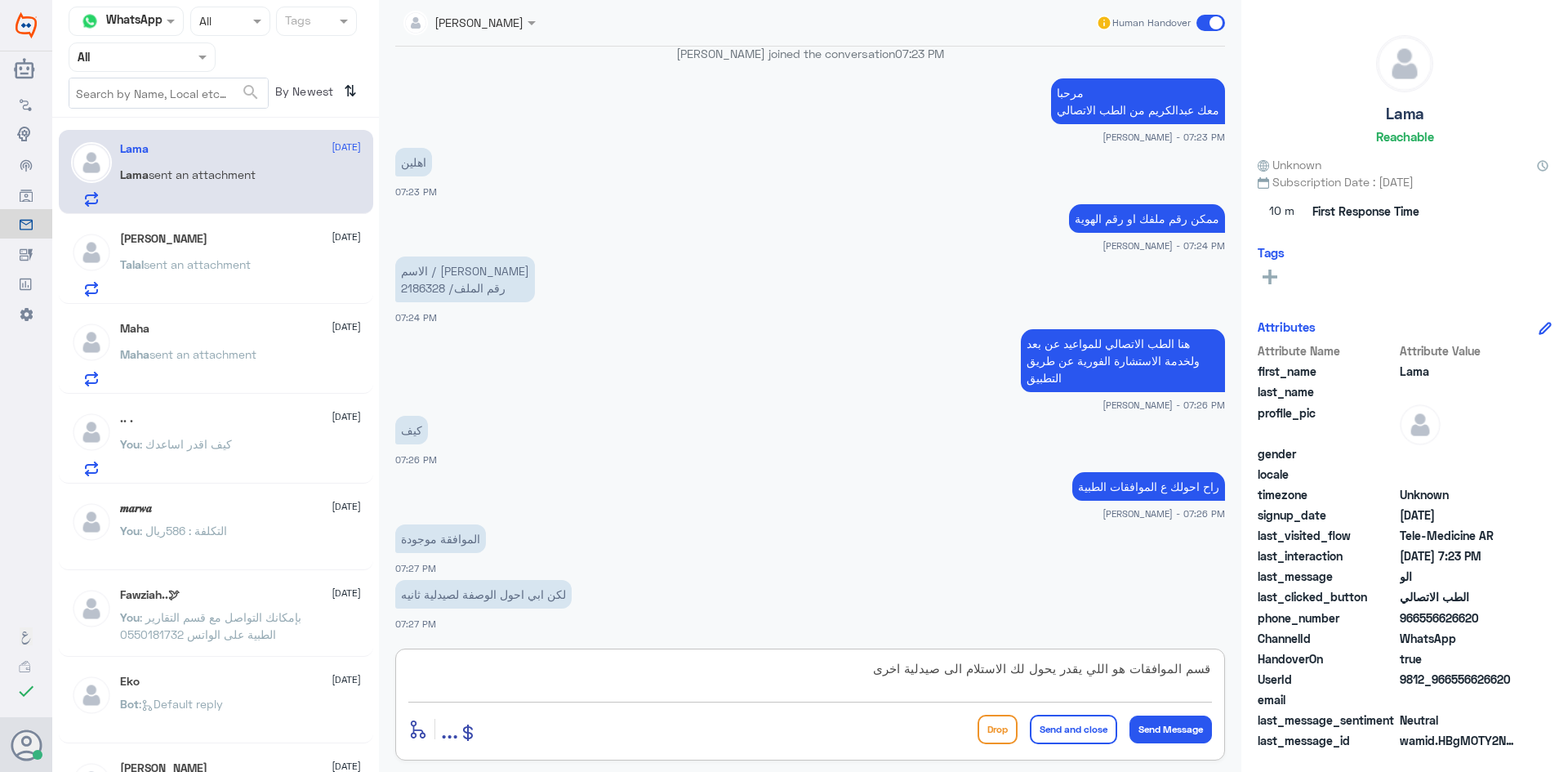
type textarea "قسم الموافقات هو اللي يقدر يحول لك الاستلام الى صيدلية اخرى"
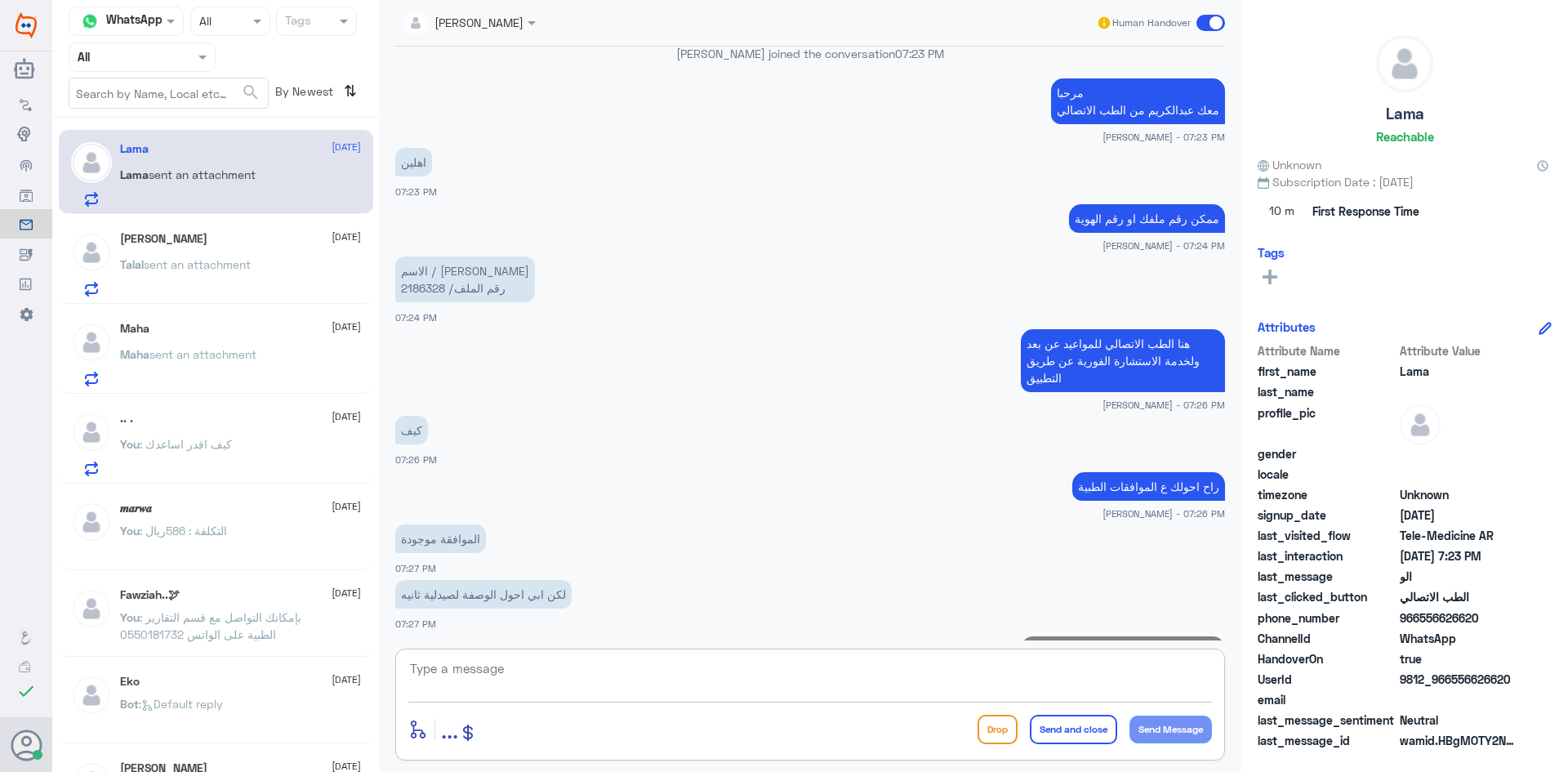
scroll to position [716, 0]
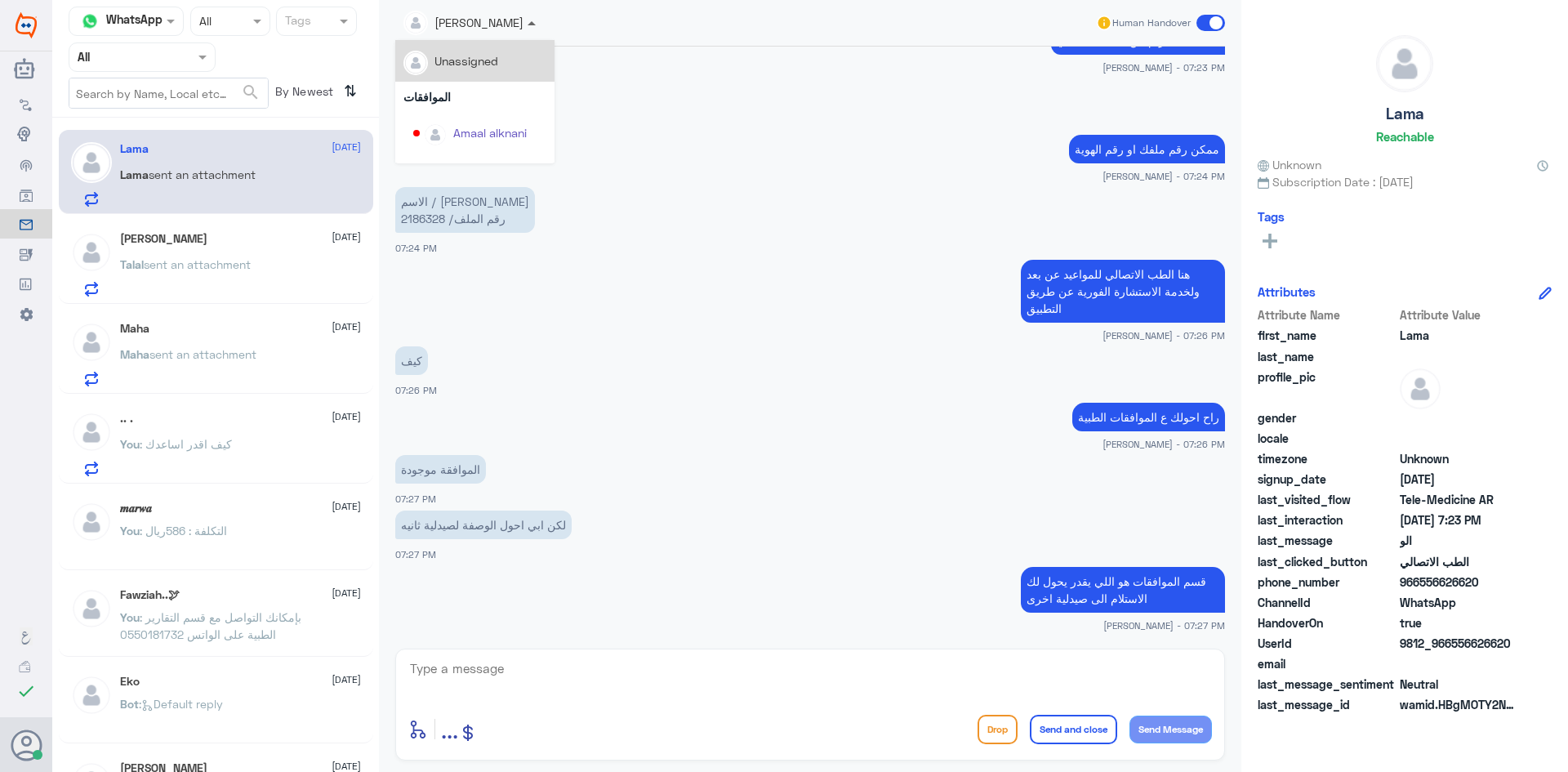
click at [528, 26] on span at bounding box center [532, 23] width 8 height 4
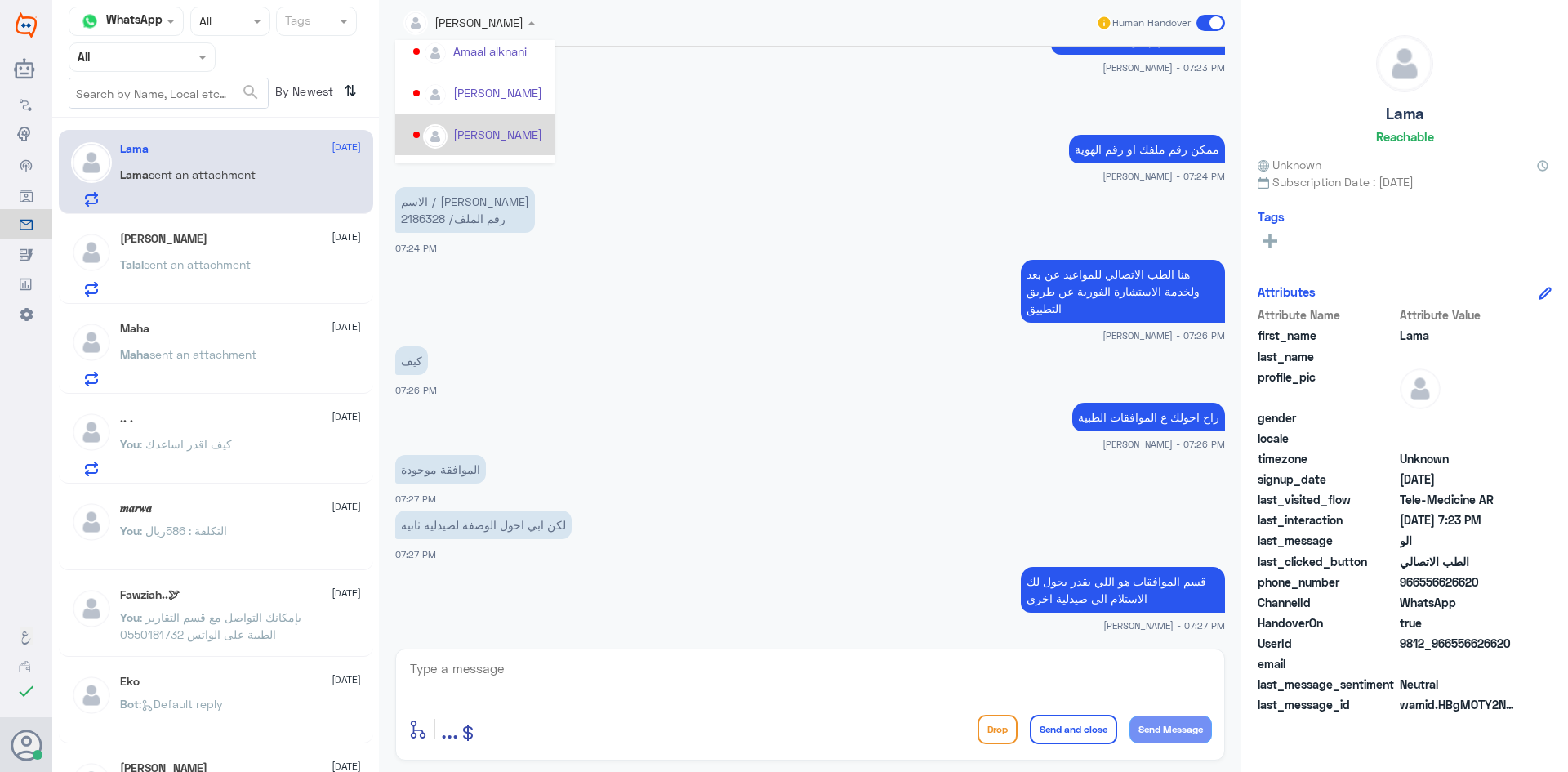
click at [492, 135] on div "[PERSON_NAME]" at bounding box center [498, 134] width 89 height 17
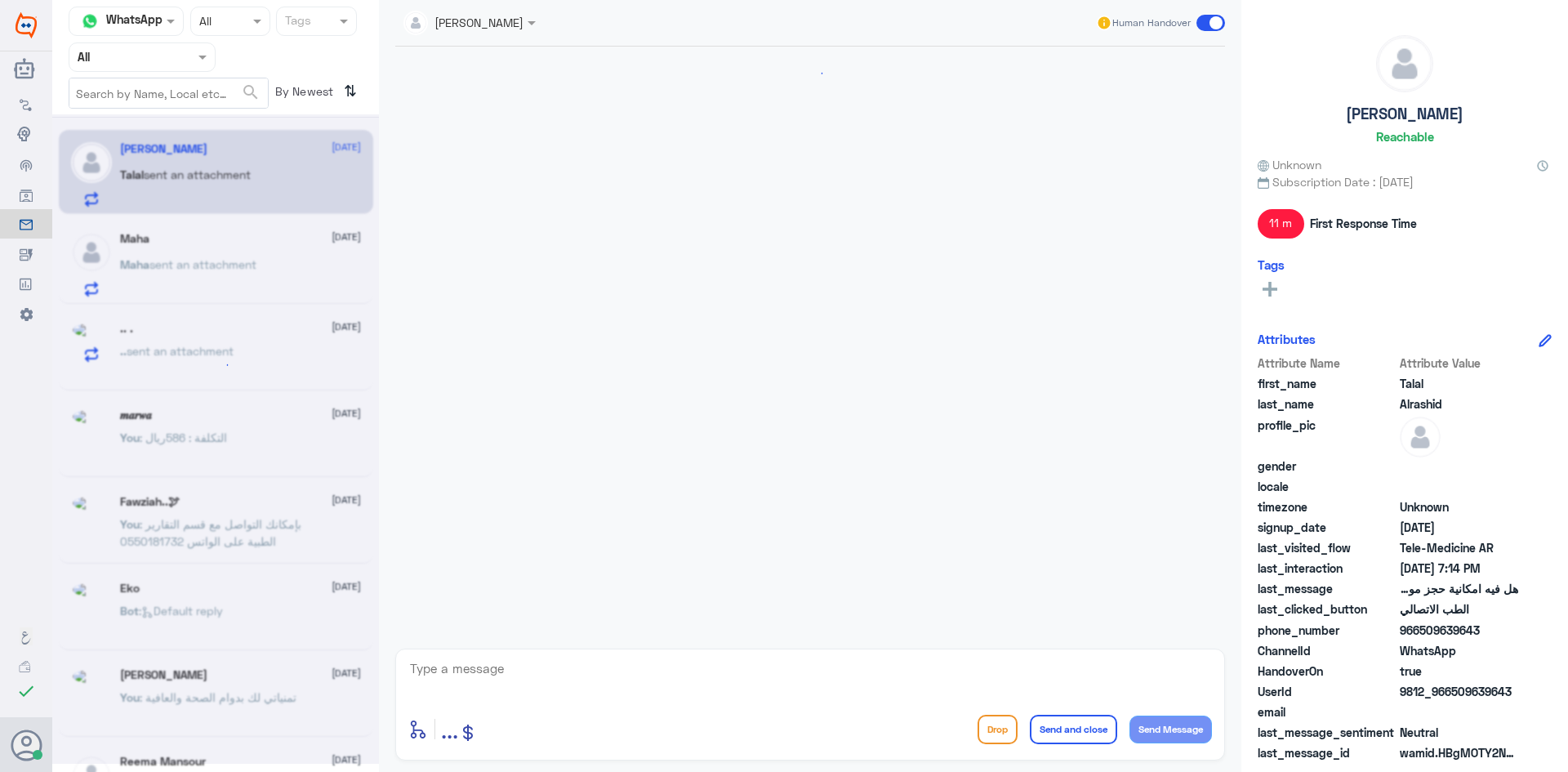
scroll to position [414, 0]
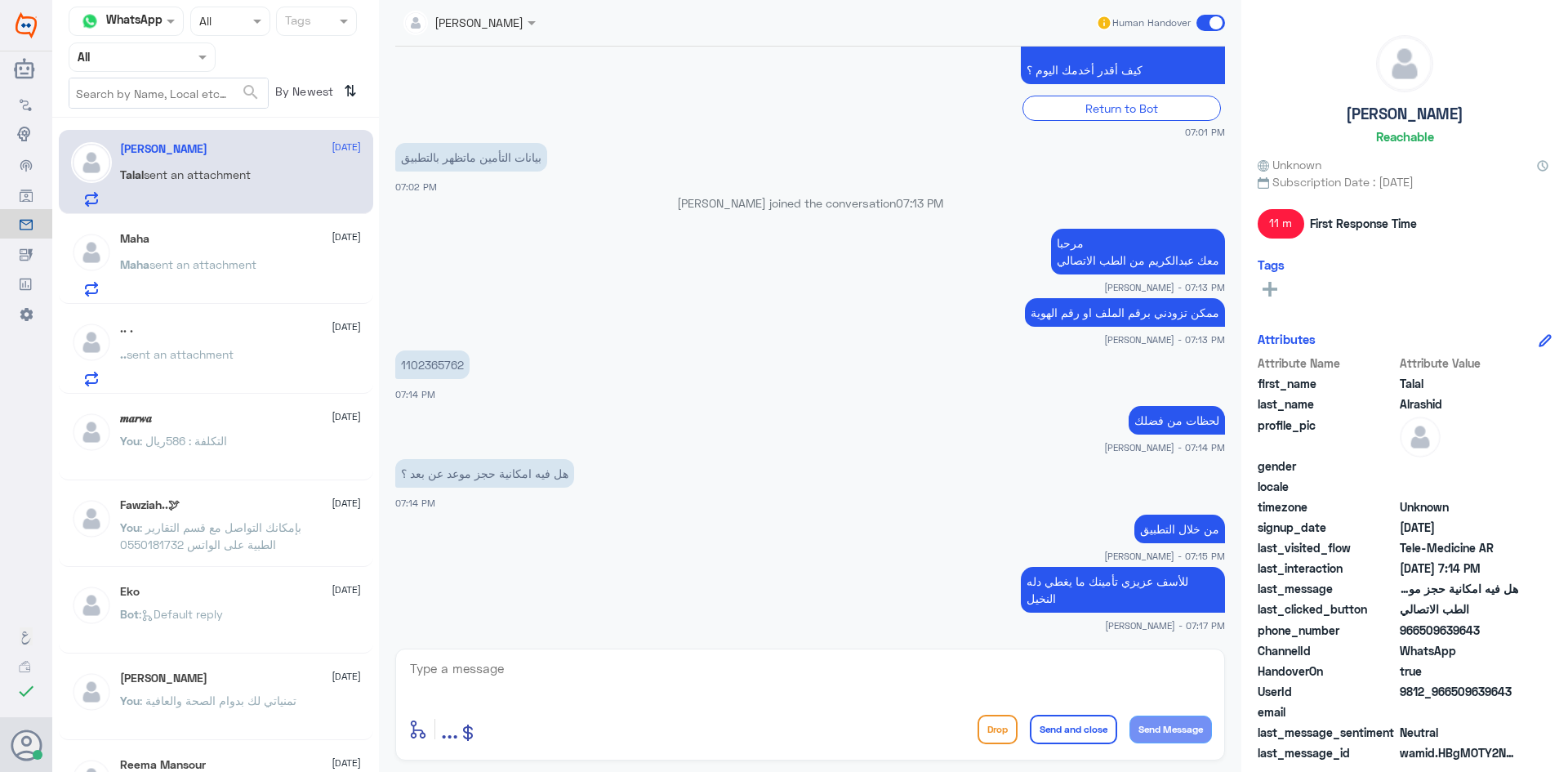
click at [1207, 23] on span at bounding box center [1211, 23] width 28 height 17
click at [0, 0] on input "checkbox" at bounding box center [0, 0] width 0 height 0
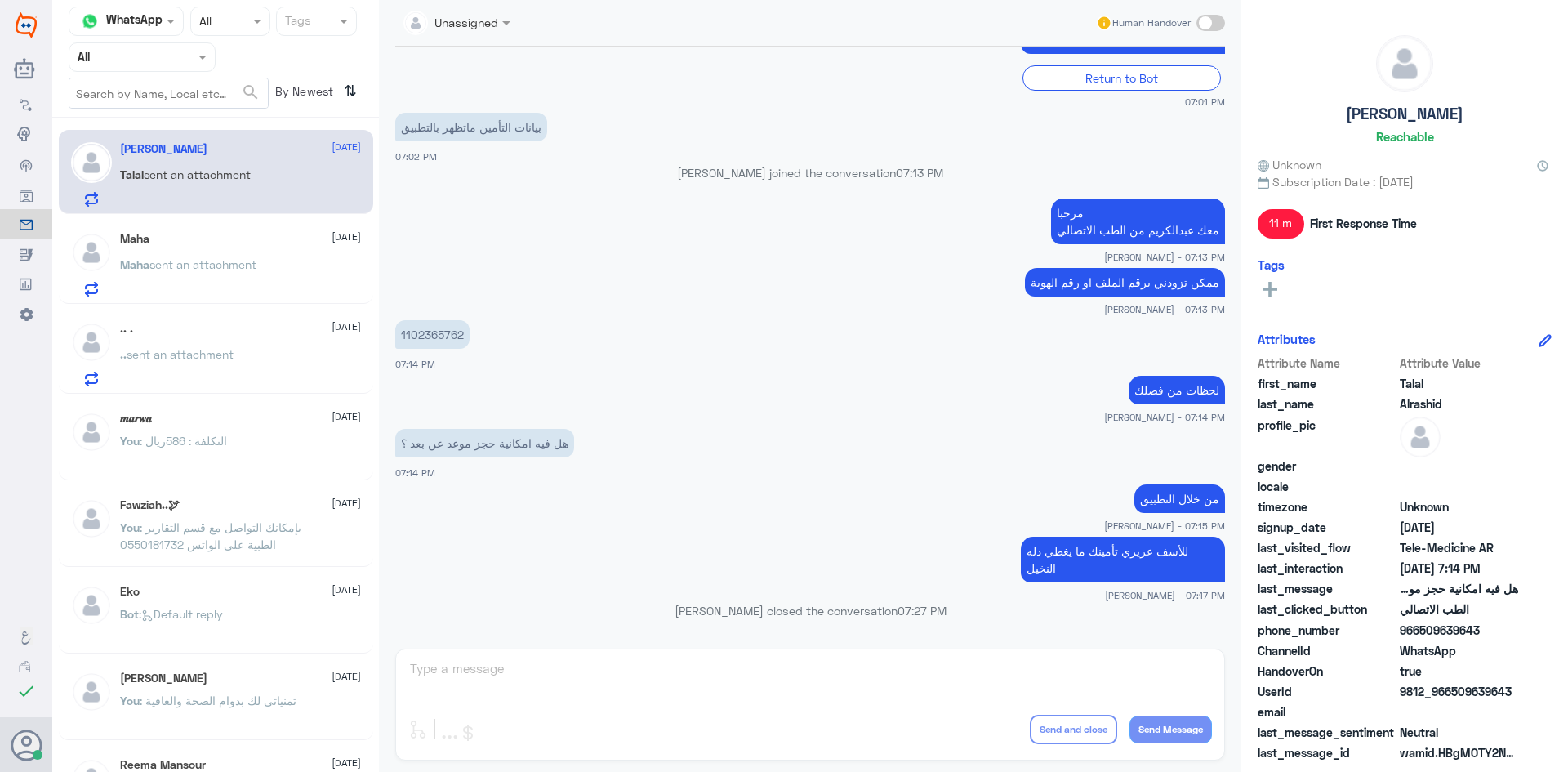
click at [253, 265] on span "sent an attachment" at bounding box center [203, 264] width 107 height 14
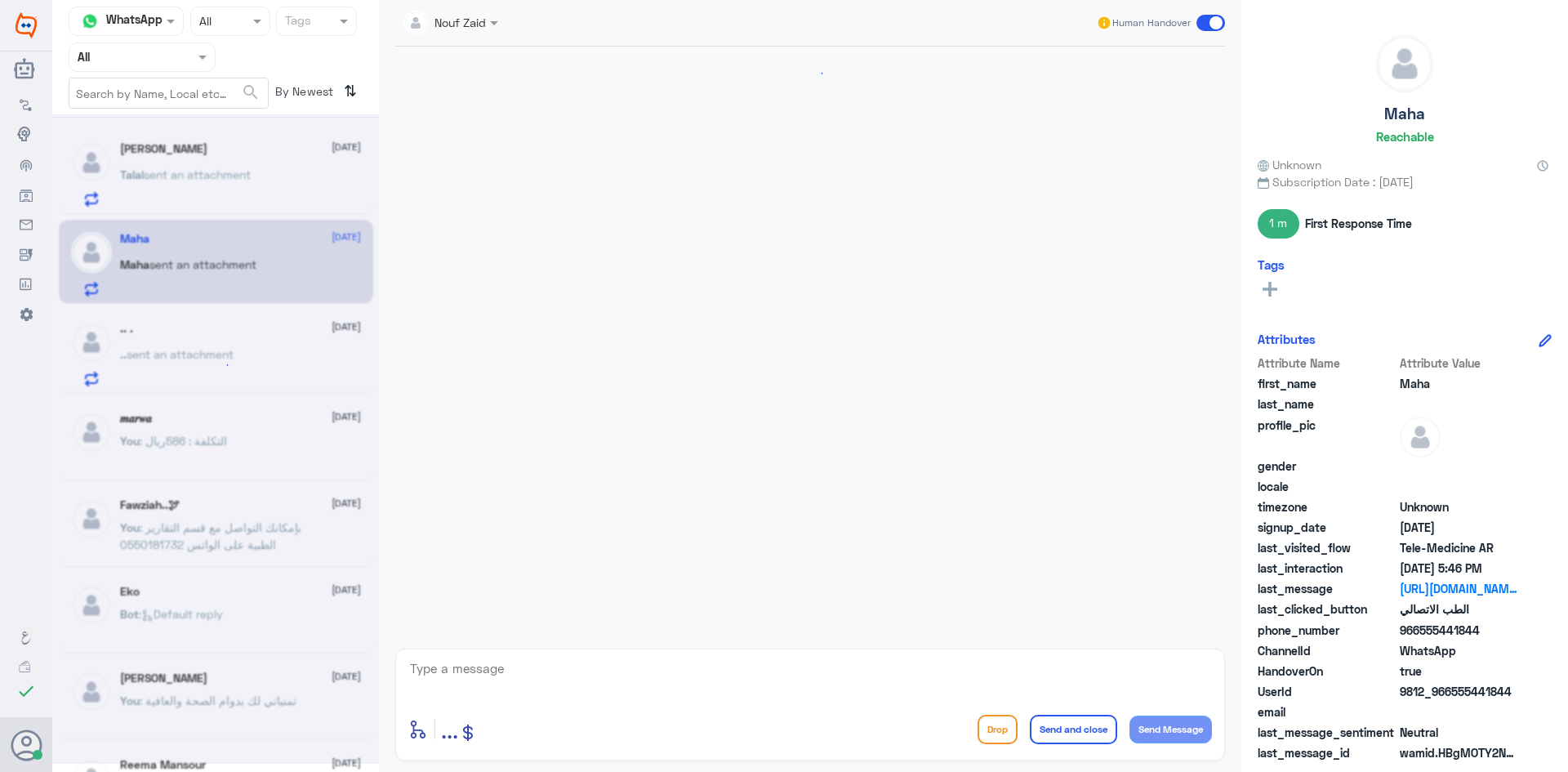
scroll to position [2120, 0]
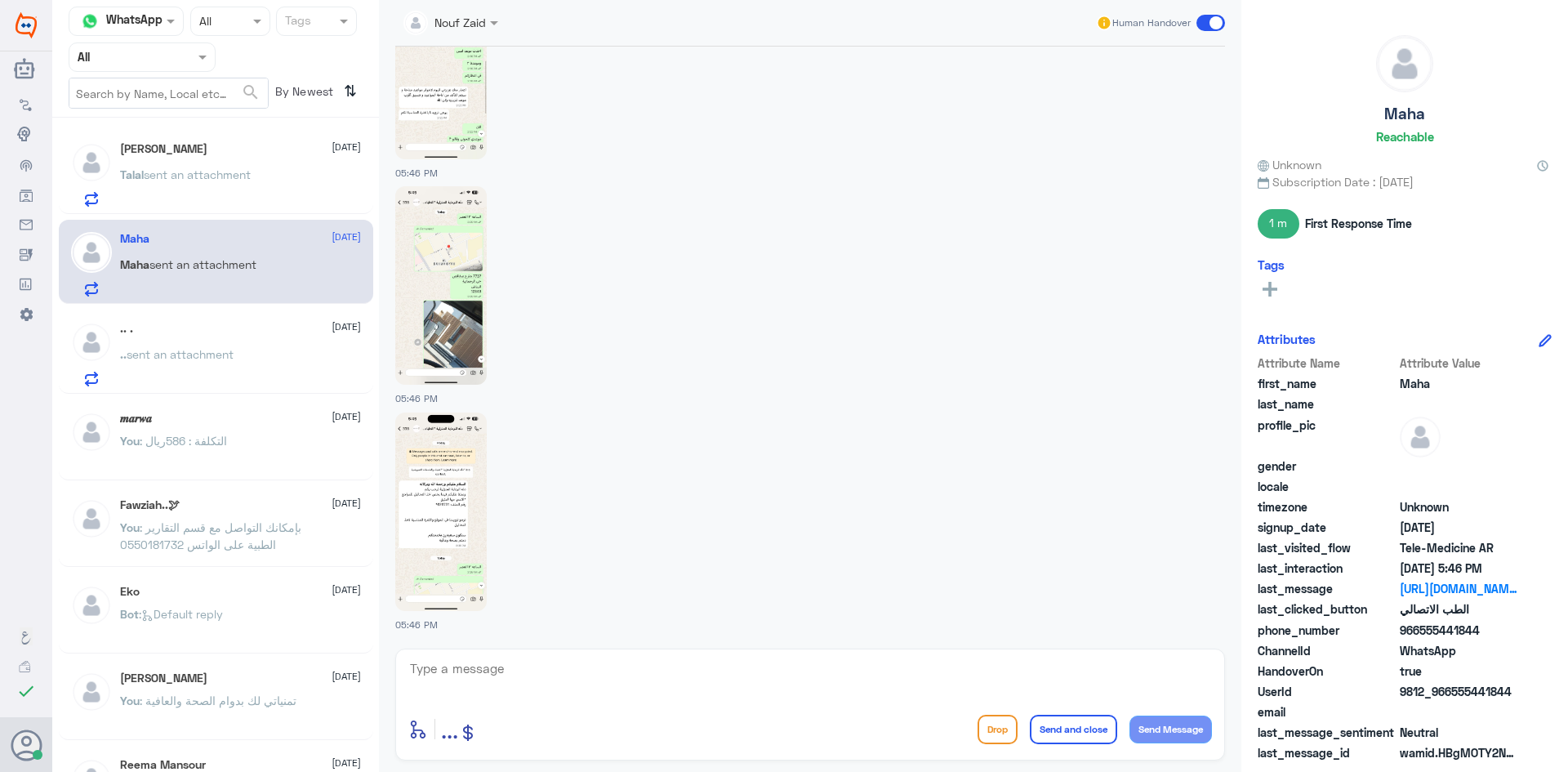
click at [216, 168] on span "sent an attachment" at bounding box center [197, 174] width 107 height 14
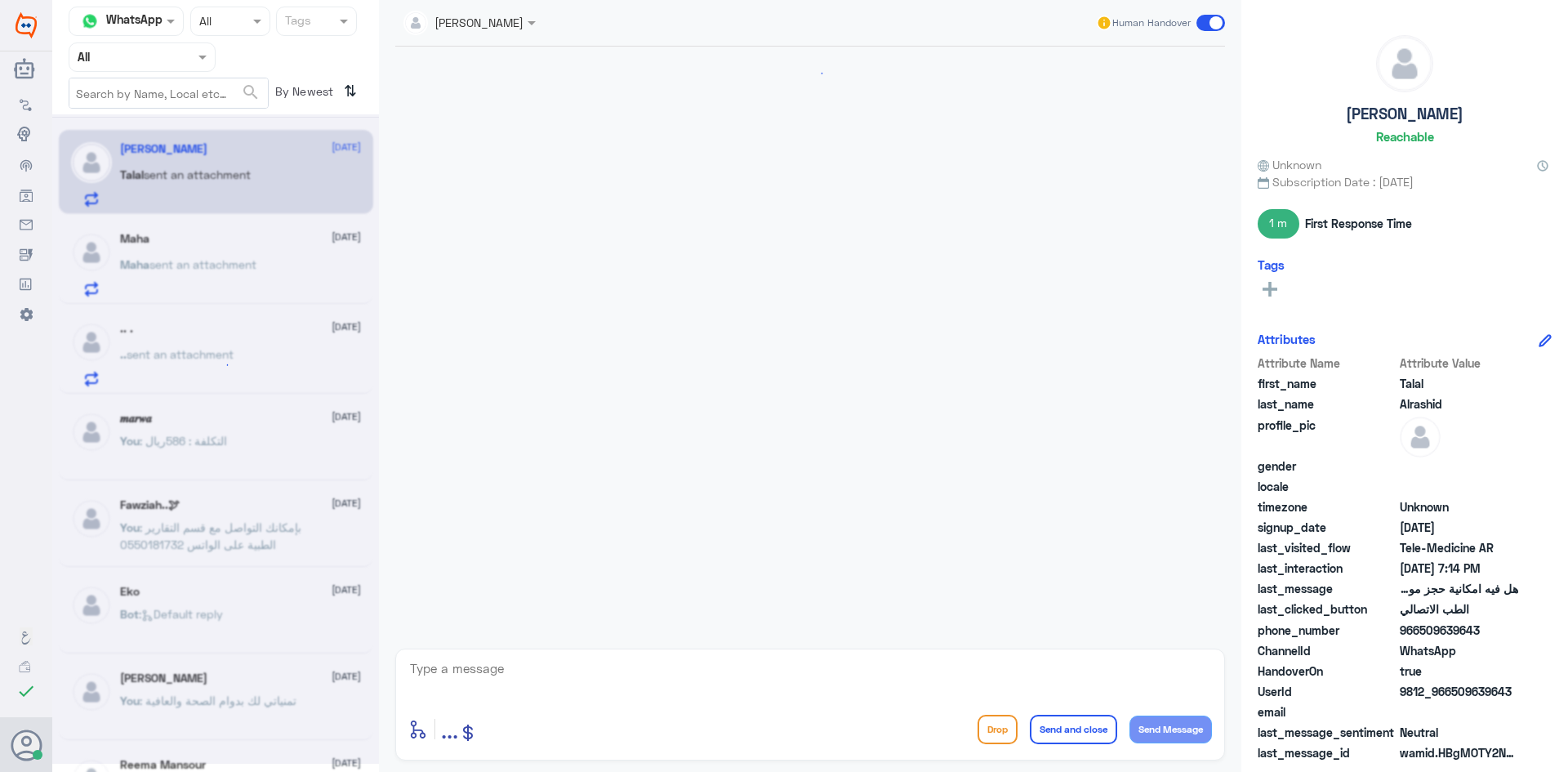
scroll to position [445, 0]
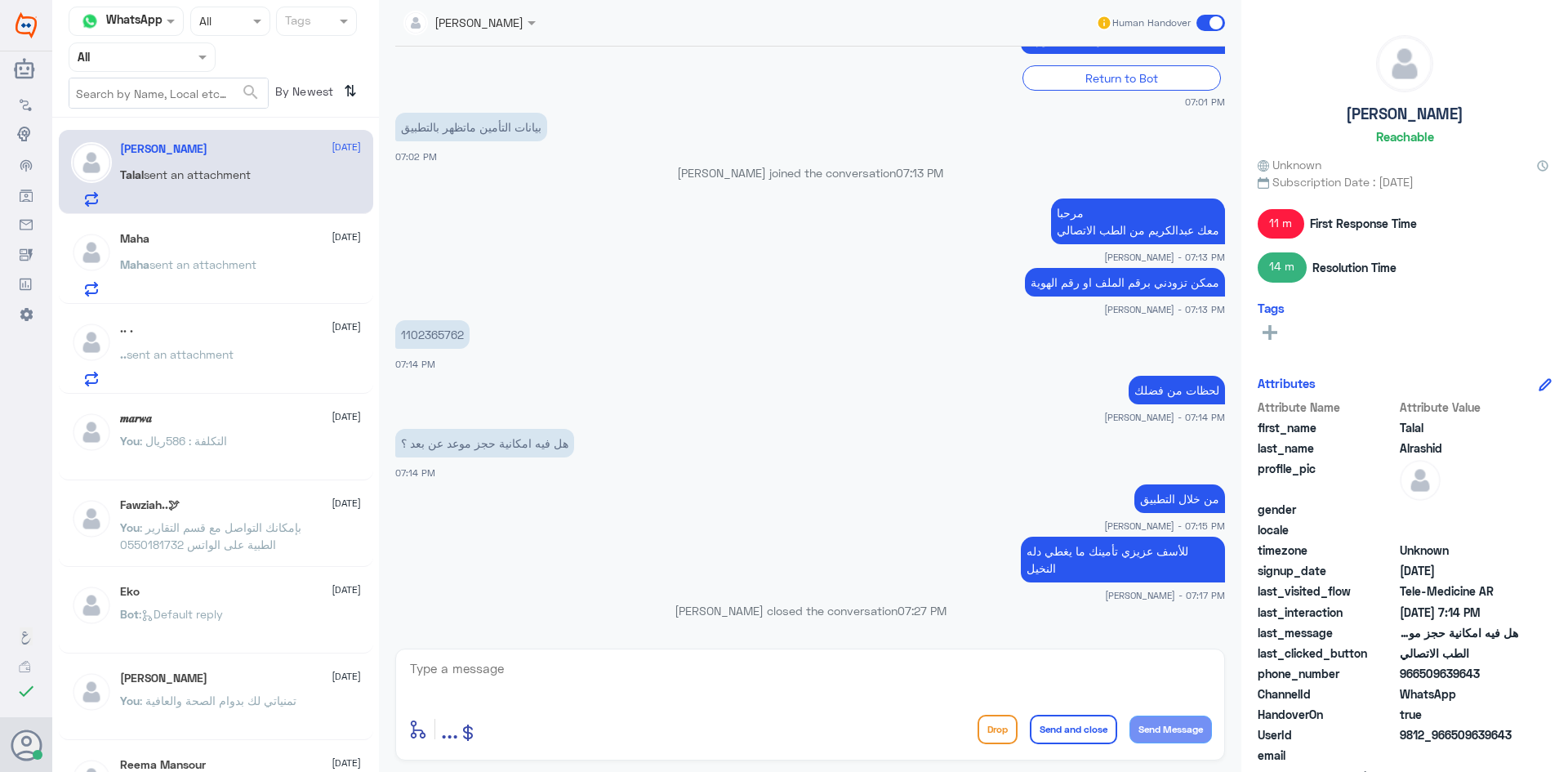
click at [1201, 23] on span at bounding box center [1211, 23] width 28 height 17
click at [0, 0] on input "checkbox" at bounding box center [0, 0] width 0 height 0
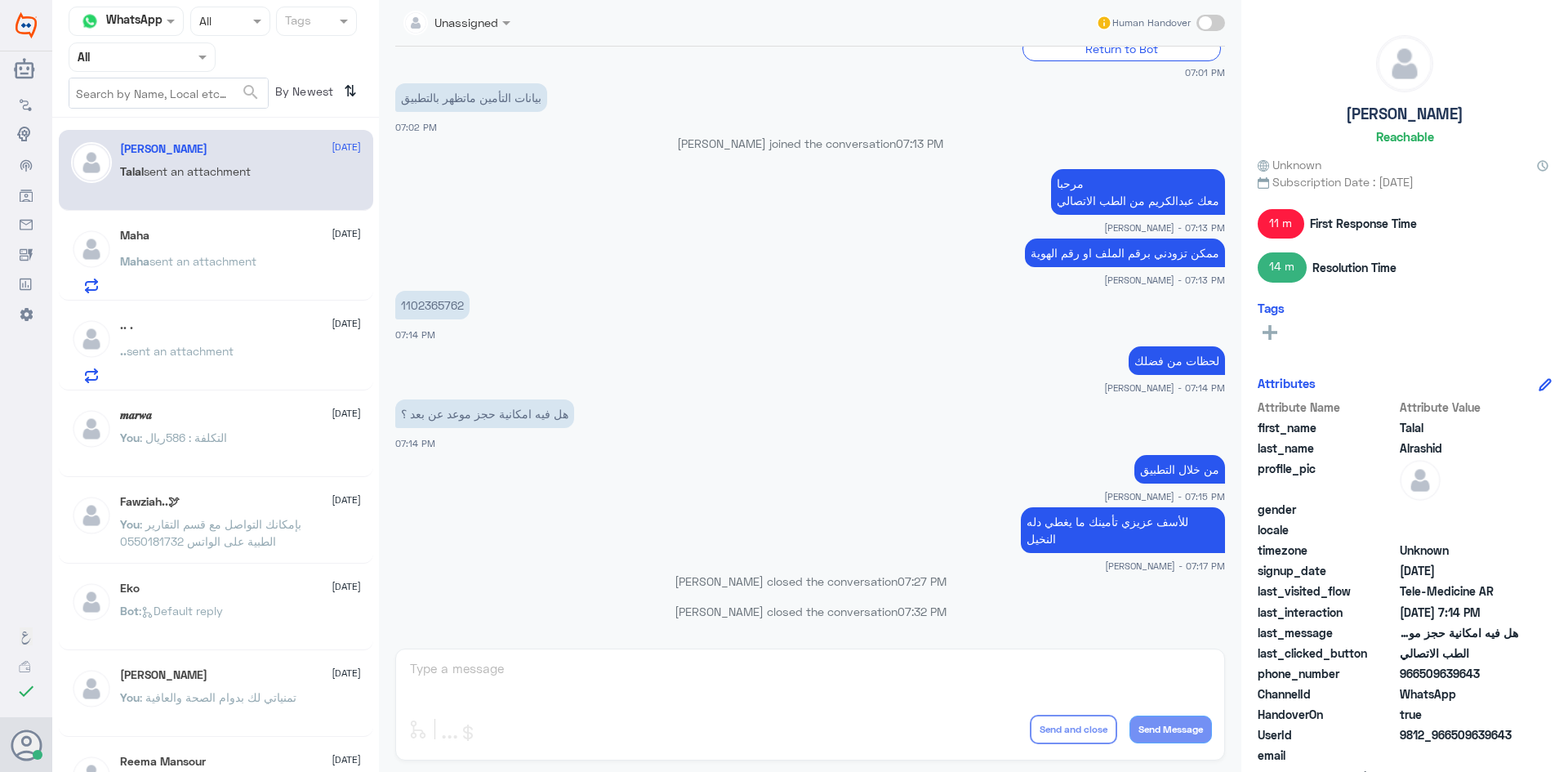
click at [215, 282] on p "Maha sent an attachment" at bounding box center [188, 272] width 137 height 41
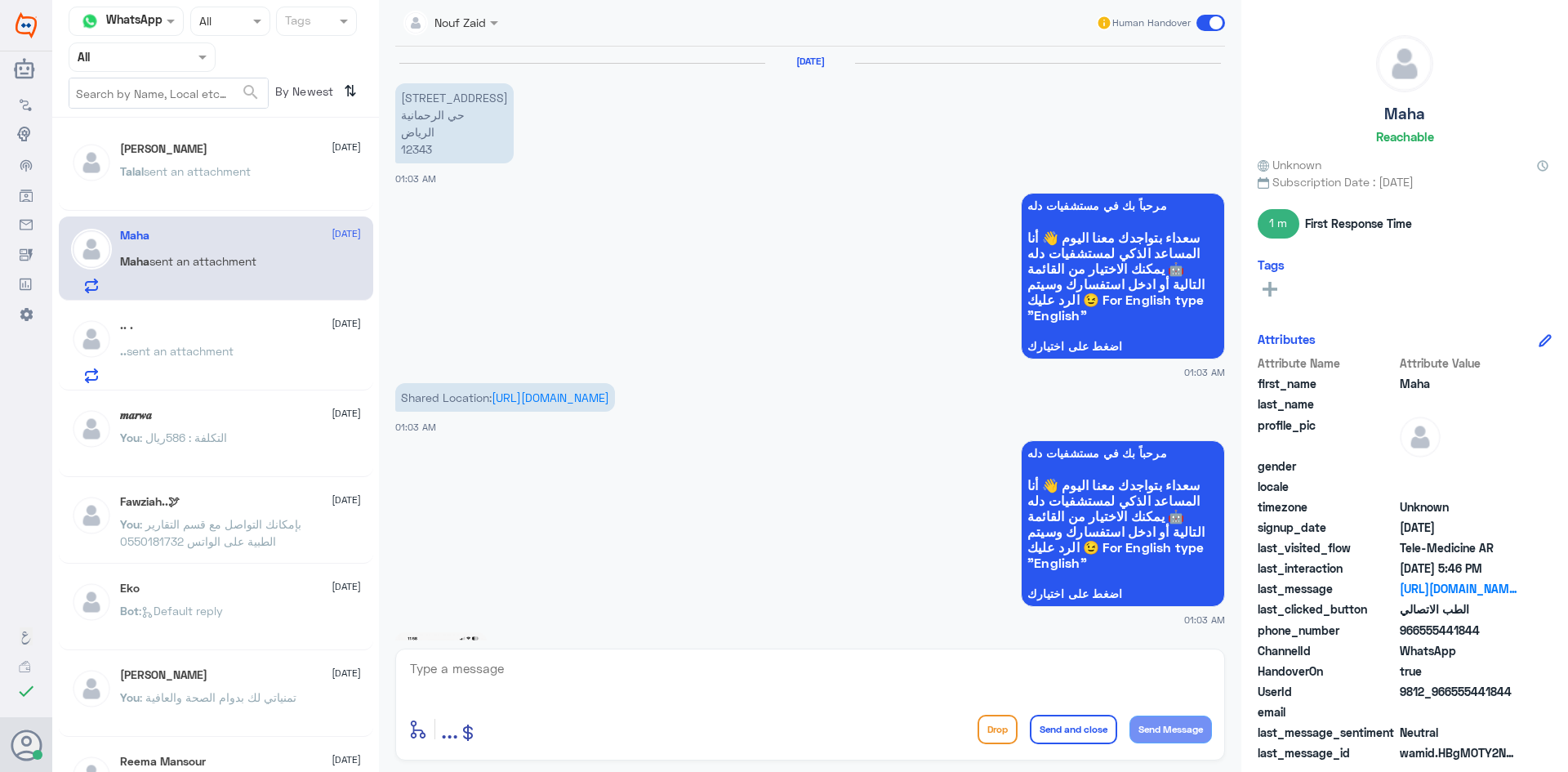
scroll to position [2120, 0]
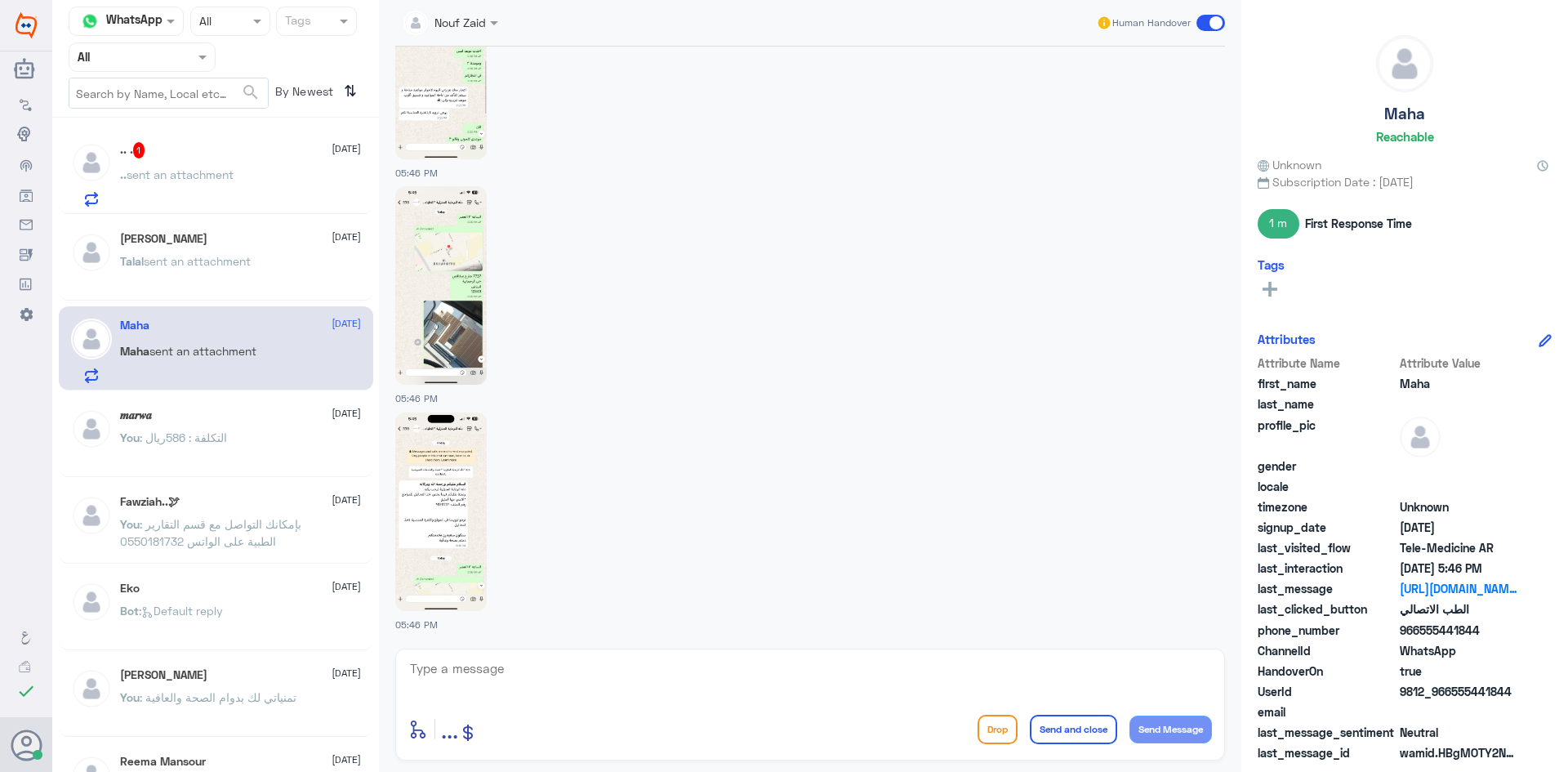
click at [202, 178] on span "sent an attachment" at bounding box center [180, 174] width 107 height 14
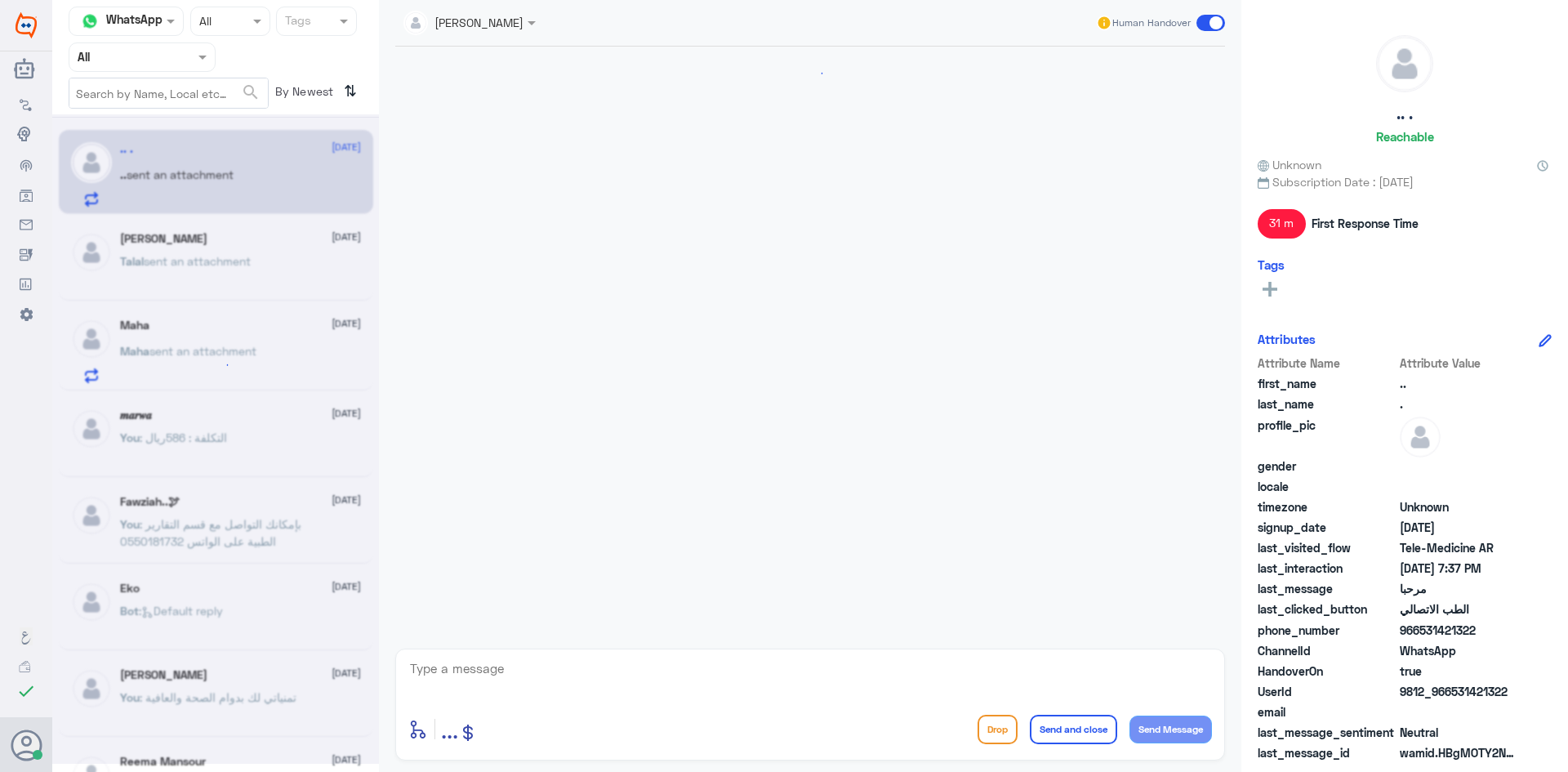
scroll to position [980, 0]
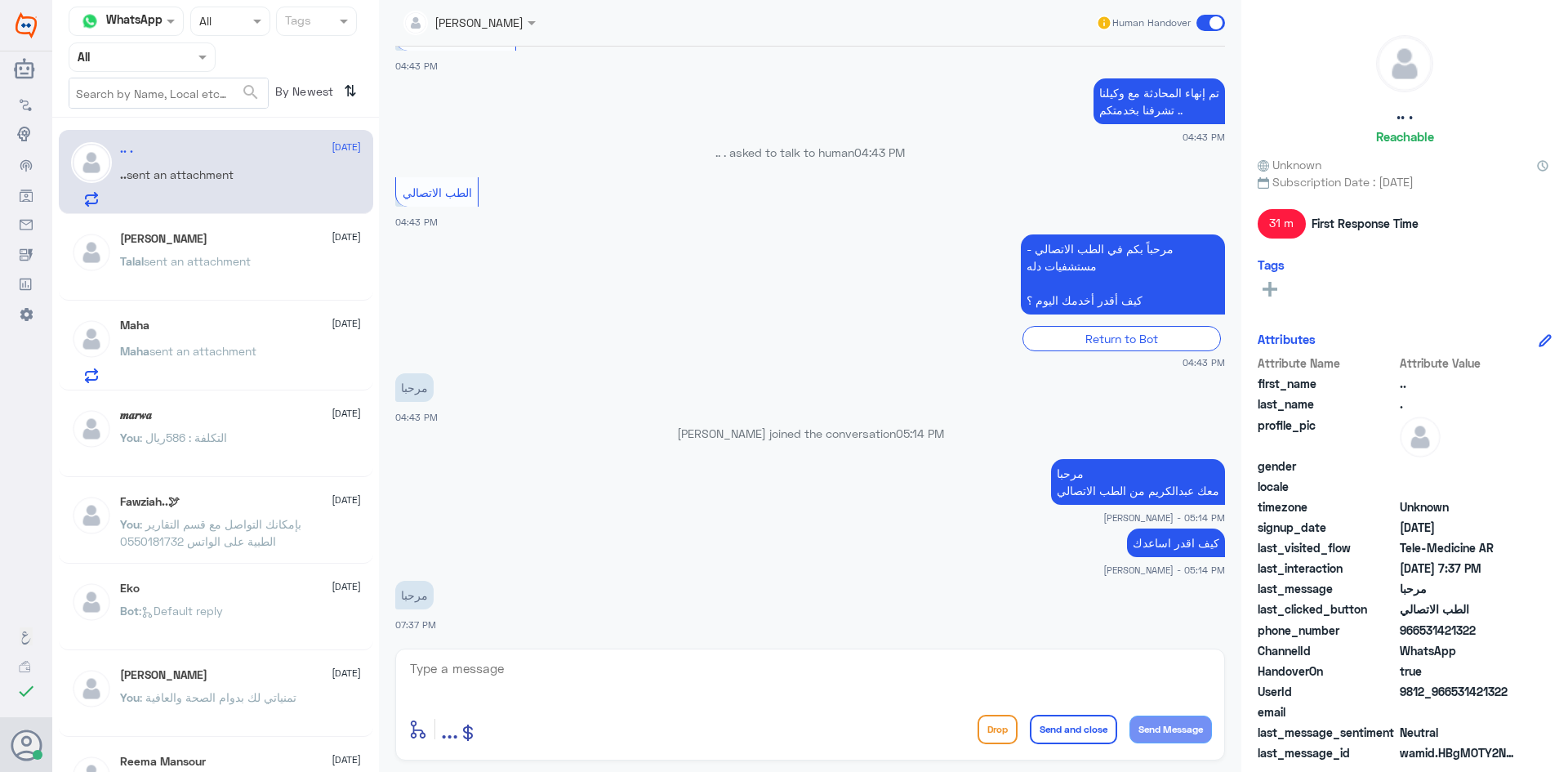
click at [985, 680] on textarea at bounding box center [810, 678] width 804 height 40
type textarea "هل عندك استفسار"
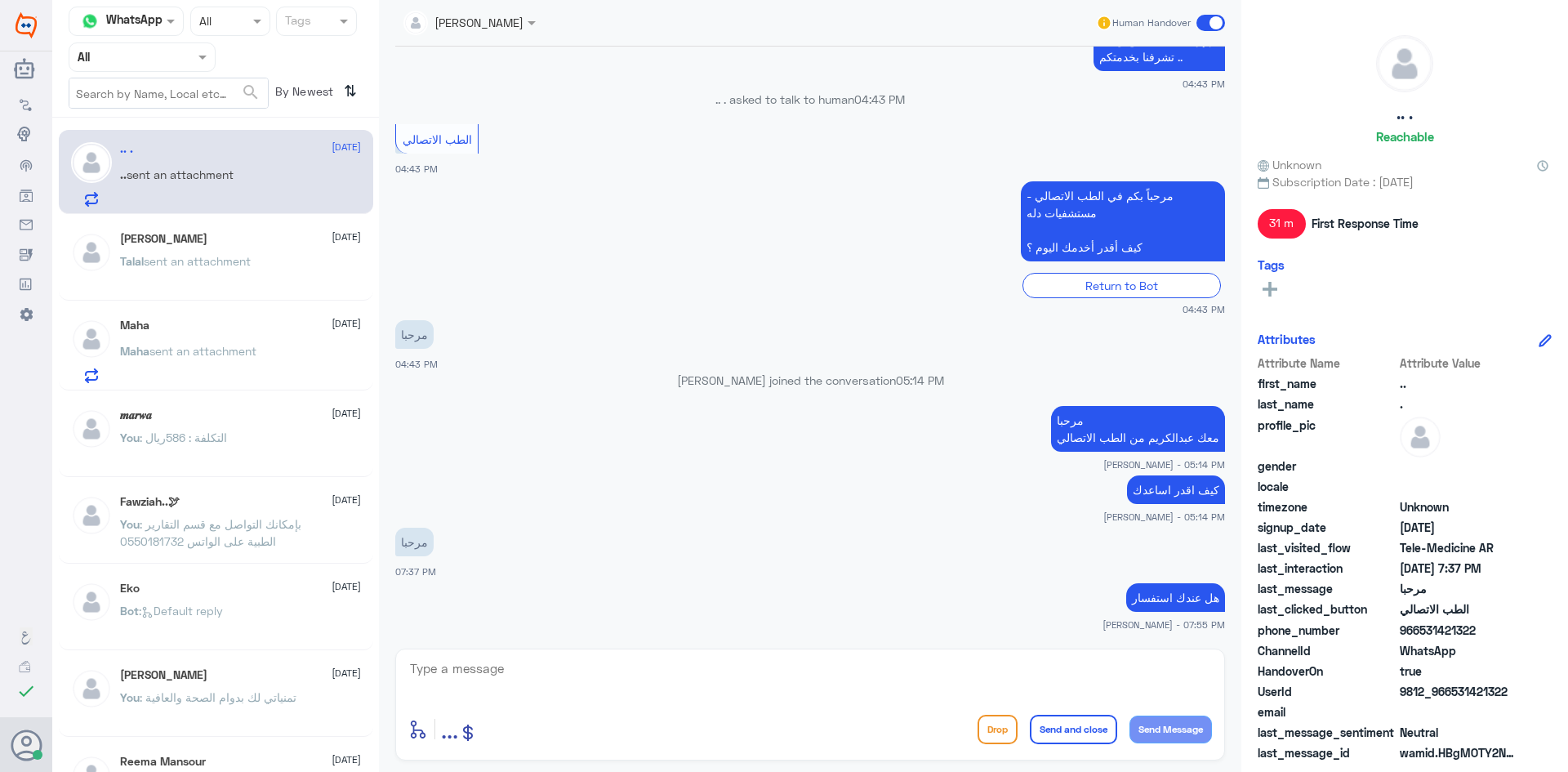
click at [775, 716] on div "enter flow name ... Drop Send and close Send Message" at bounding box center [810, 729] width 804 height 37
